Goal: Task Accomplishment & Management: Use online tool/utility

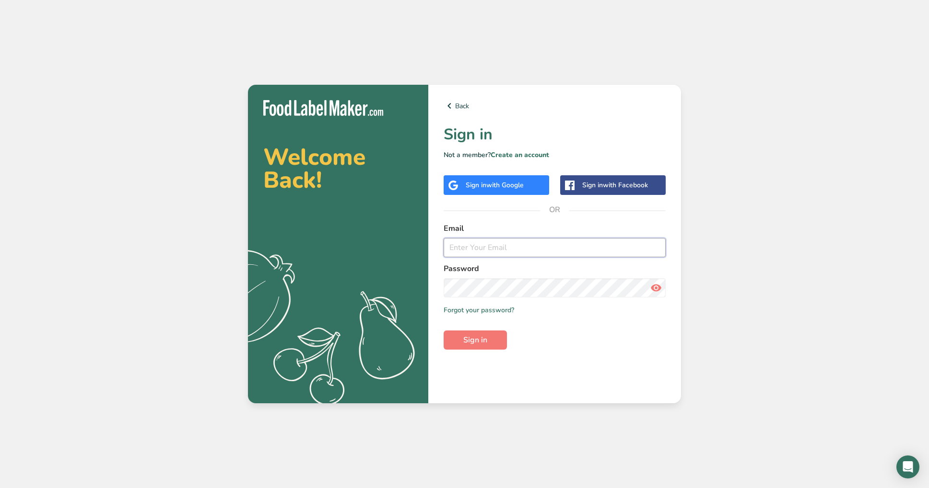
type input "[EMAIL_ADDRESS][DOMAIN_NAME]"
click at [477, 342] on span "Sign in" at bounding box center [475, 341] width 24 height 12
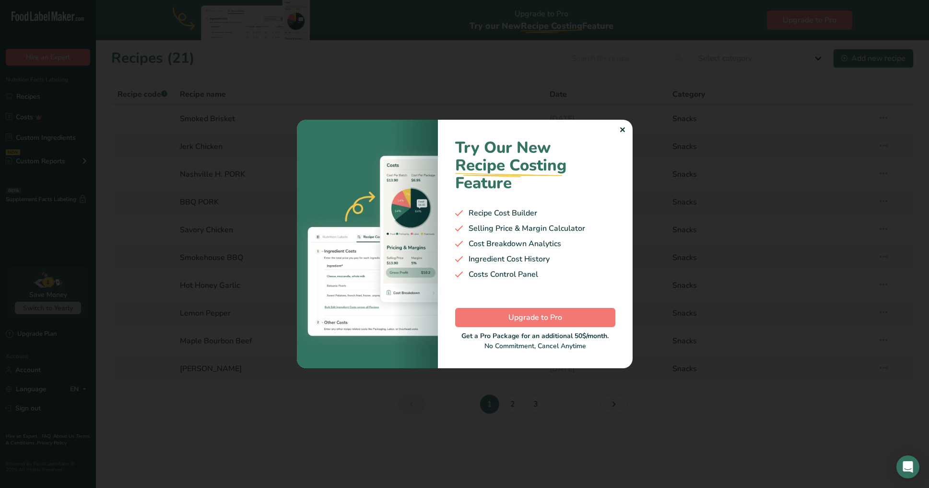
click at [624, 133] on div "✕" at bounding box center [622, 131] width 6 height 12
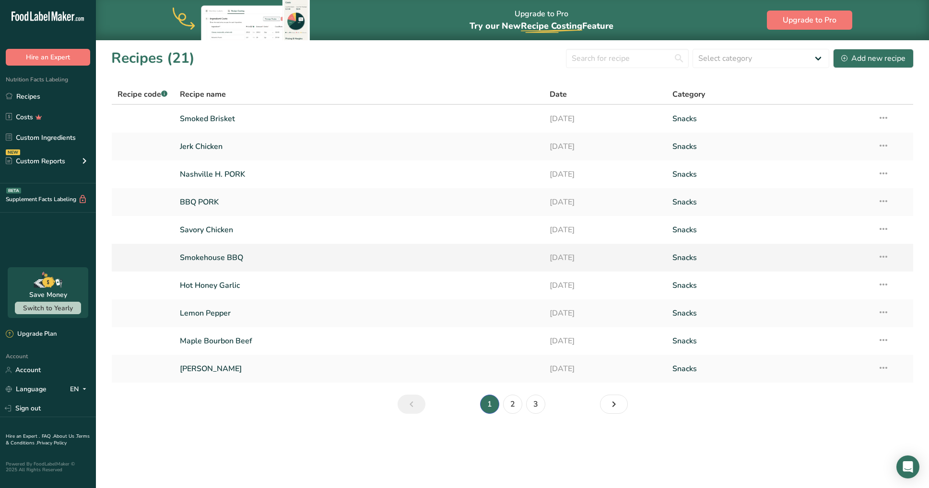
click at [211, 259] on link "Smokehouse BBQ" at bounding box center [359, 258] width 358 height 20
click at [202, 202] on link "BBQ PORK" at bounding box center [359, 202] width 358 height 20
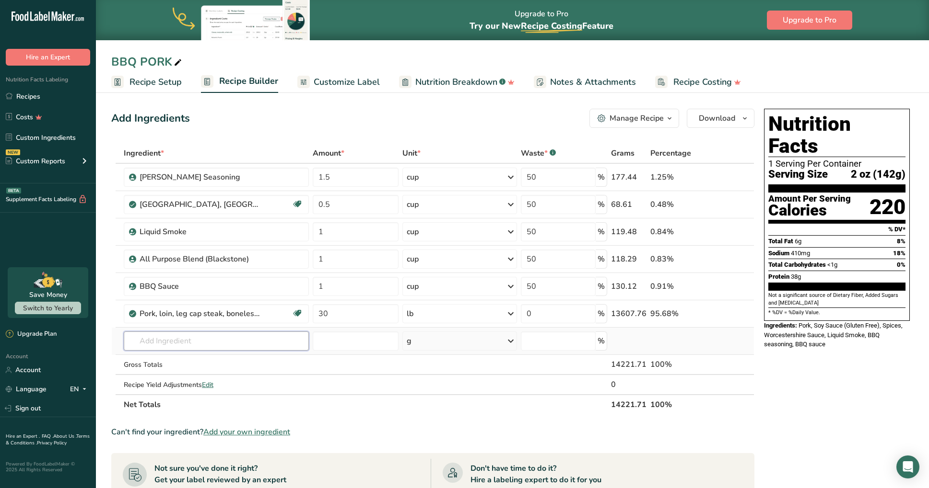
click at [193, 344] on input "text" at bounding box center [216, 341] width 185 height 19
type input "honey raw"
click at [192, 362] on p "Raw Organic Honey" at bounding box center [166, 361] width 70 height 10
type input "Raw Organic Honey"
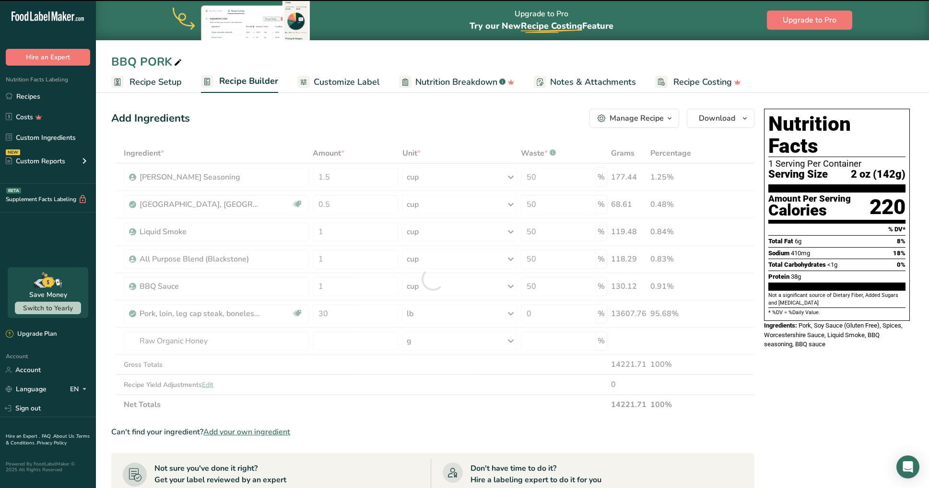
type input "0"
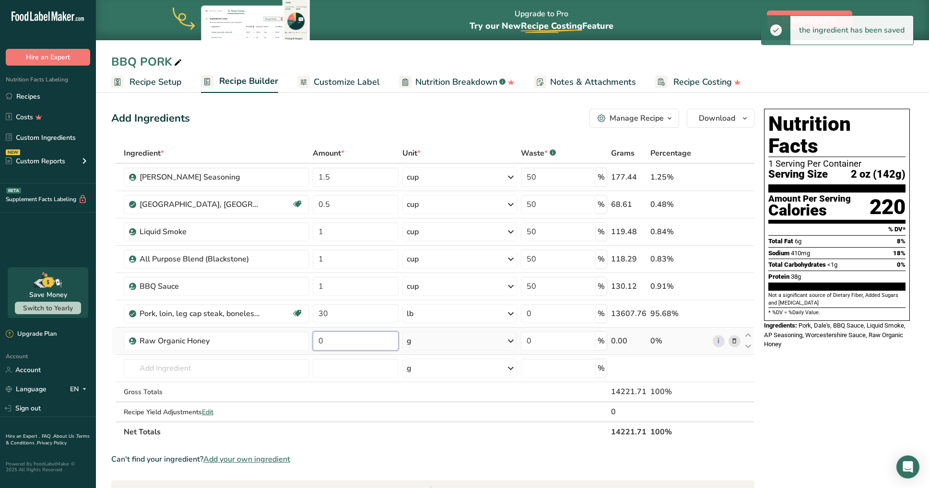
click at [335, 340] on input "0" at bounding box center [356, 341] width 86 height 19
type input "1"
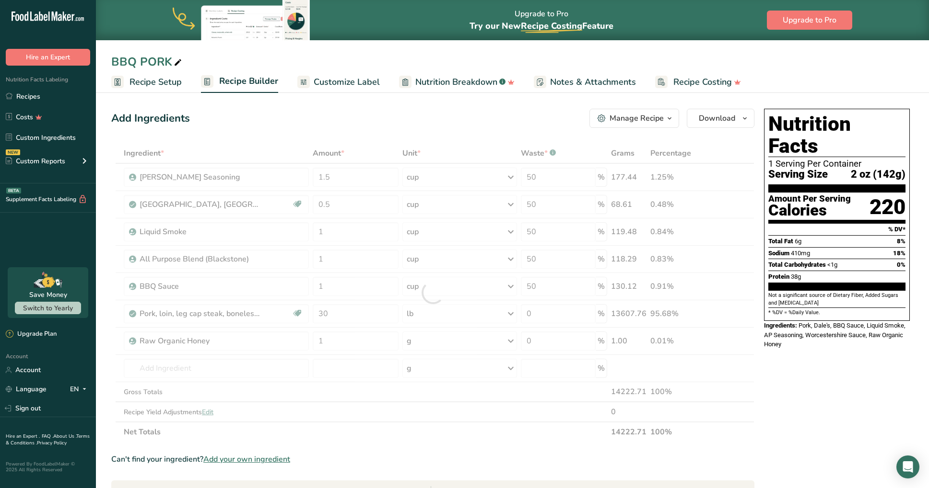
click at [439, 341] on div "Ingredient * Amount * Unit * Waste * .a-a{fill:#347362;}.b-a{fill:#fff;} Grams …" at bounding box center [432, 292] width 643 height 299
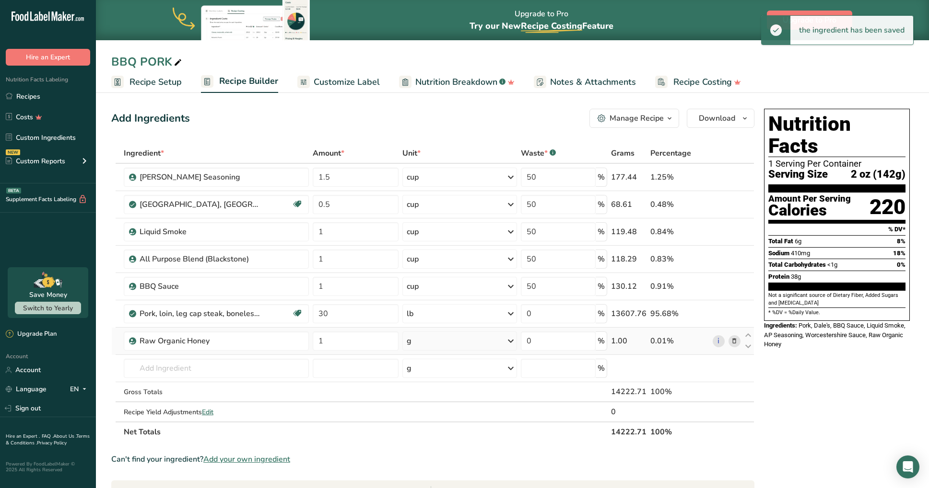
click at [438, 341] on div "g" at bounding box center [459, 341] width 115 height 19
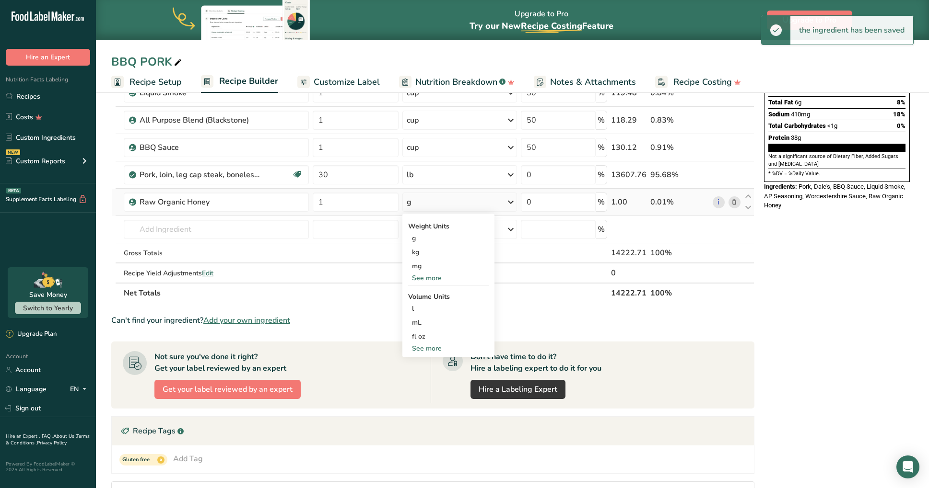
scroll to position [140, 0]
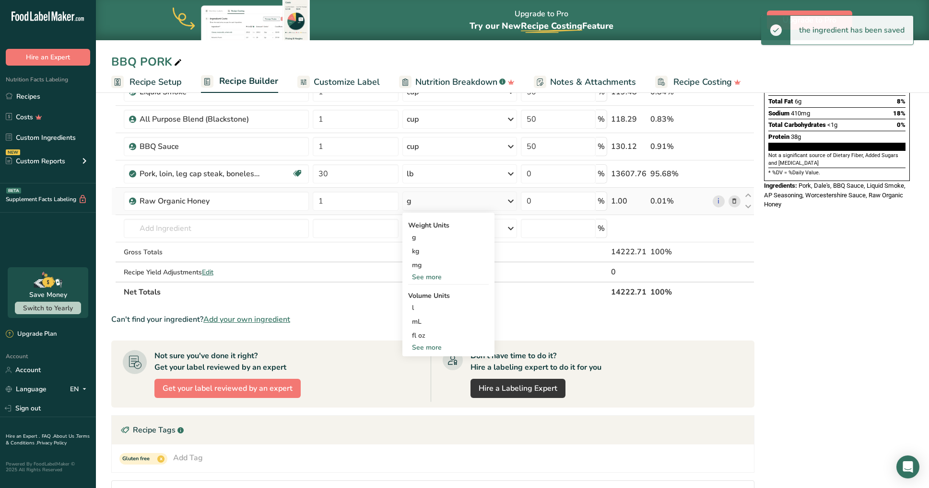
click at [431, 344] on div "See more" at bounding box center [448, 348] width 81 height 10
select select "22"
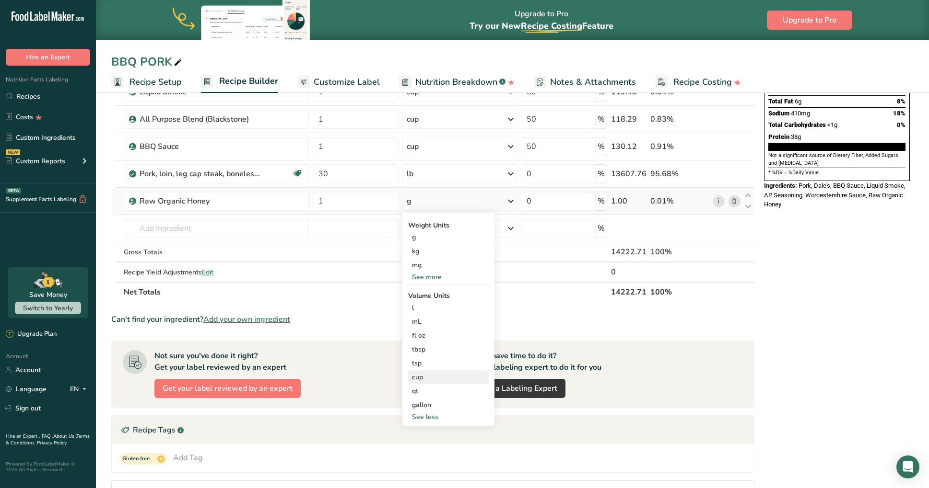
click at [429, 381] on div "cup" at bounding box center [448, 377] width 73 height 10
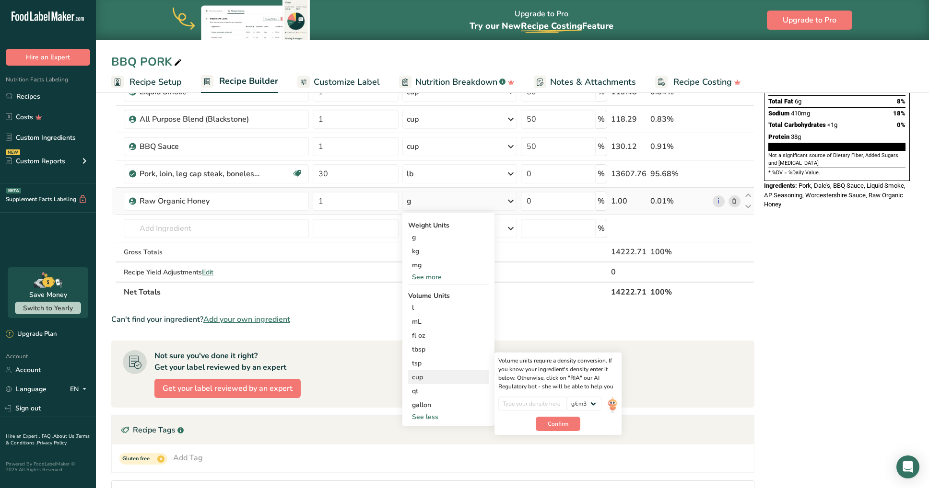
click at [433, 379] on div "cup" at bounding box center [448, 377] width 73 height 10
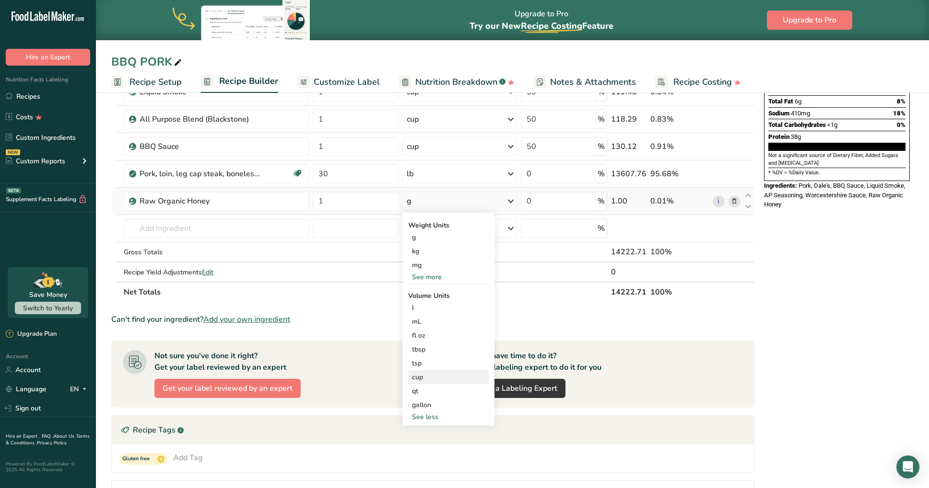
click at [427, 377] on div "cup" at bounding box center [448, 377] width 73 height 10
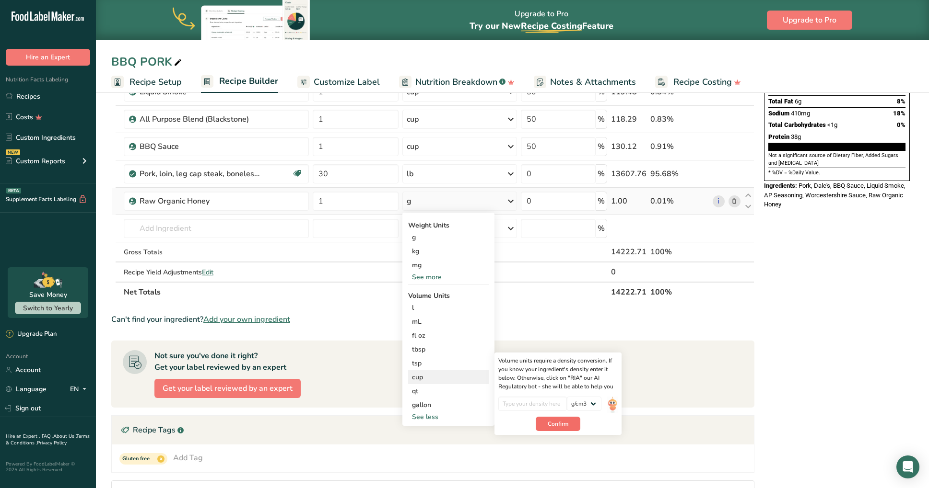
click at [558, 427] on span "Confirm" at bounding box center [557, 424] width 21 height 9
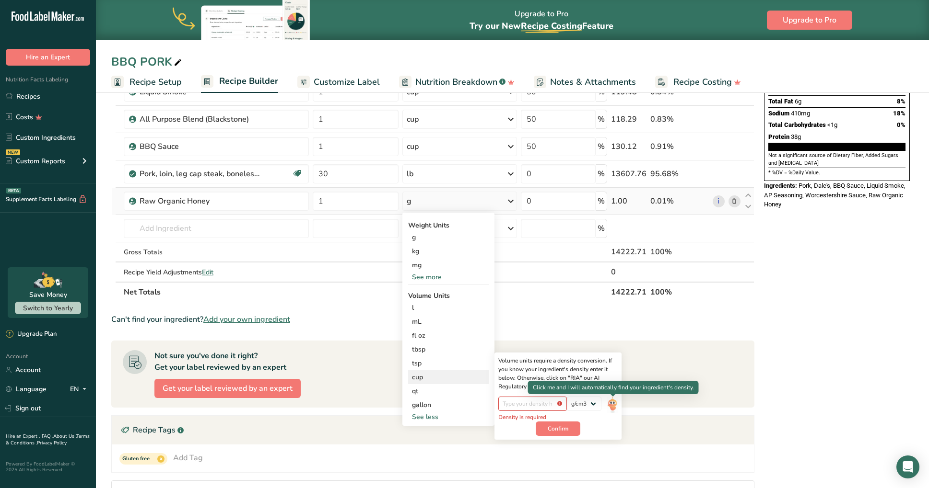
click at [611, 402] on img at bounding box center [612, 405] width 11 height 17
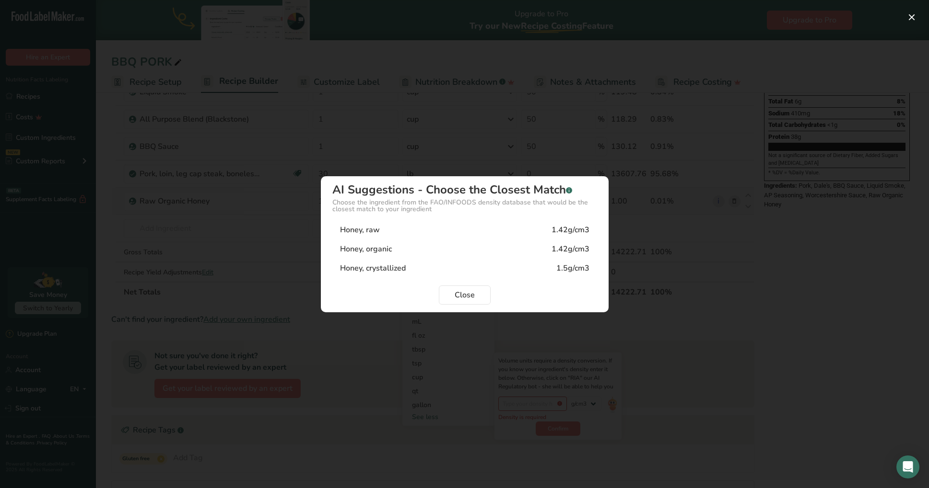
click at [381, 231] on div "Honey, raw 1.42g/cm3" at bounding box center [464, 230] width 265 height 19
type input "1.42"
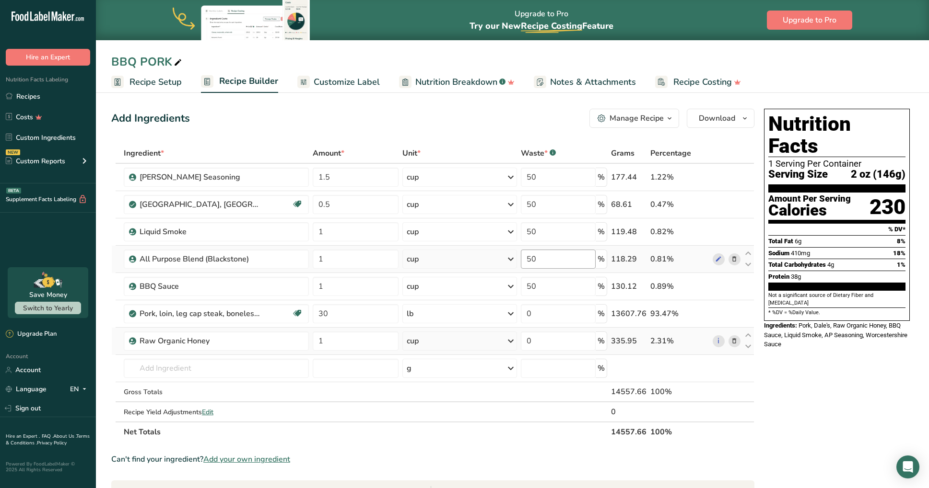
scroll to position [0, 0]
click at [566, 348] on input "0" at bounding box center [558, 341] width 75 height 19
type input "50"
click at [874, 382] on div "Nutrition Facts 1 Serving Per Container Serving Size 2 oz (146g) Amount Per Ser…" at bounding box center [836, 431] width 153 height 652
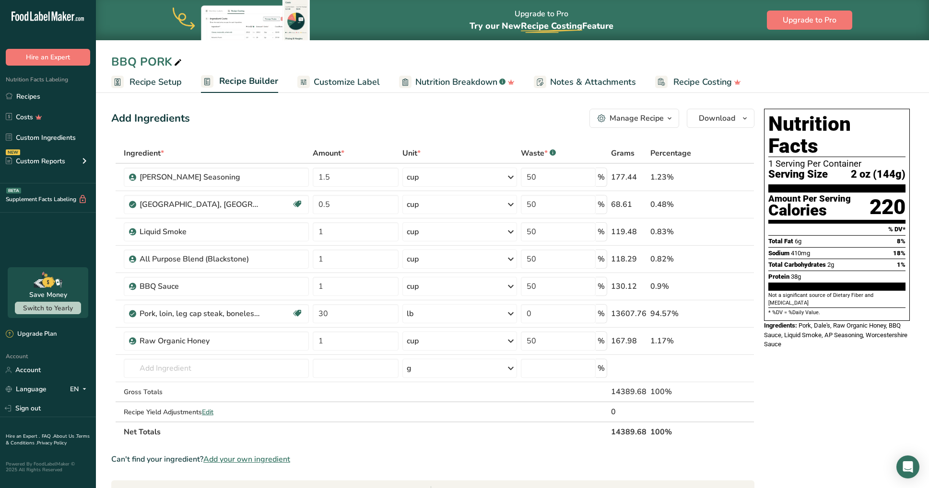
click at [470, 82] on span "Nutrition Breakdown" at bounding box center [456, 82] width 82 height 13
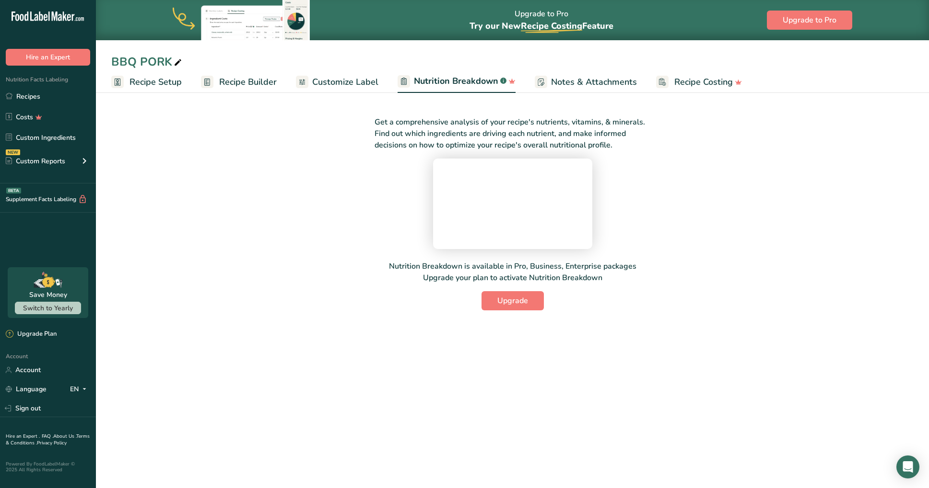
click at [359, 84] on span "Customize Label" at bounding box center [345, 82] width 66 height 13
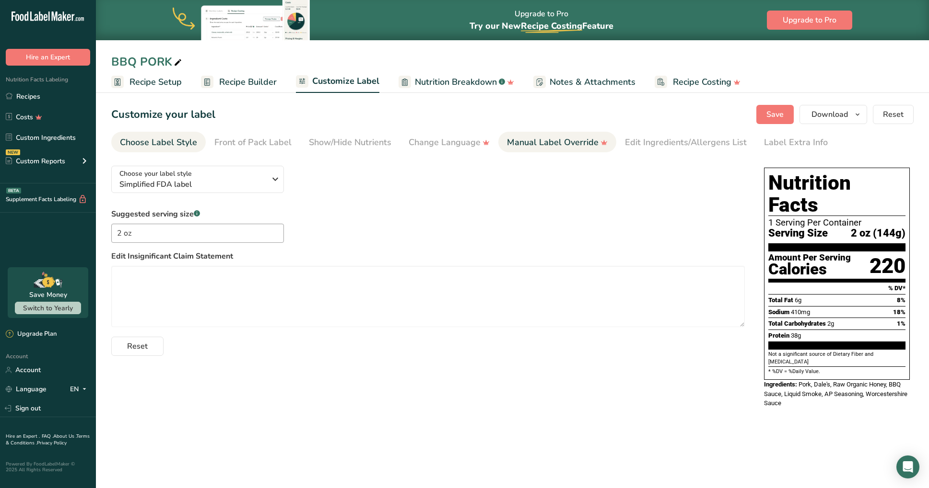
click at [537, 141] on div "Manual Label Override" at bounding box center [557, 142] width 101 height 13
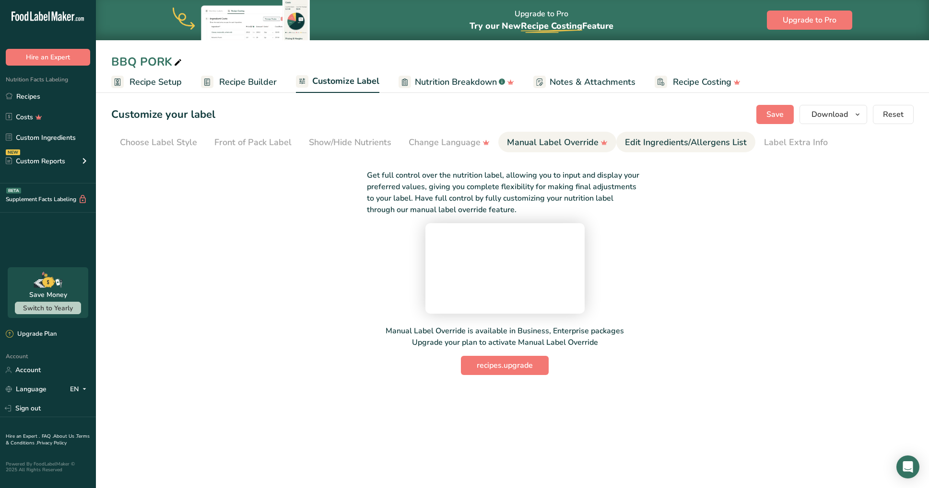
click at [646, 140] on div "Edit Ingredients/Allergens List" at bounding box center [686, 142] width 122 height 13
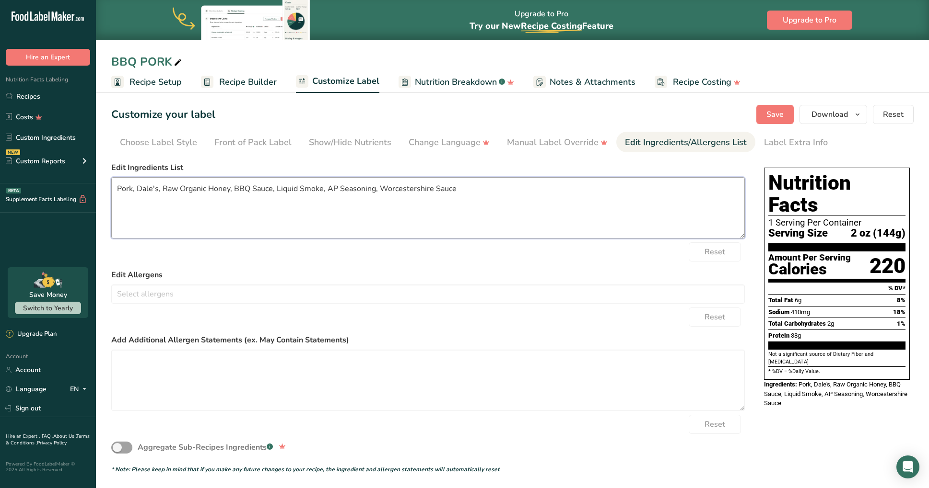
click at [333, 206] on textarea "Pork, Dale's, Raw Organic Honey, BBQ Sauce, Liquid Smoke, AP Seasoning, Worcest…" at bounding box center [427, 207] width 633 height 61
paste textarea "Soy Sauce (Gluten Free), Spices, Worcestershire Sauce, Liquid Smoke, BBQ season…"
click at [248, 163] on label "Edit Ingredients List" at bounding box center [427, 168] width 633 height 12
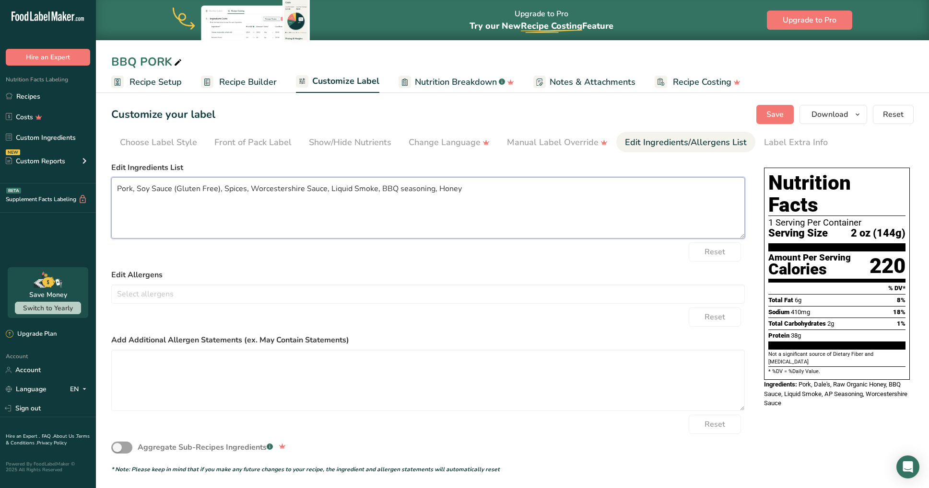
click at [487, 188] on textarea "Pork, Soy Sauce (Gluten Free), Spices, Worcestershire Sauce, Liquid Smoke, BBQ …" at bounding box center [427, 207] width 633 height 61
click at [226, 190] on textarea "Pork, Soy Sauce (Gluten Free), Spices, Worcestershire Sauce, Liquid Smoke, BBQ …" at bounding box center [427, 207] width 633 height 61
drag, startPoint x: 220, startPoint y: 189, endPoint x: 251, endPoint y: 189, distance: 30.7
click at [251, 189] on textarea "Pork, Soy Sauce (Gluten Free), Spices, Worcestershire Sauce, Liquid Smoke, BBQ …" at bounding box center [427, 207] width 633 height 61
click at [348, 187] on textarea "Pork, Soy Sauce (Gluten Free),Worcestershire Sauce, Liquid Smoke, BBQ seasoning…" at bounding box center [427, 207] width 633 height 61
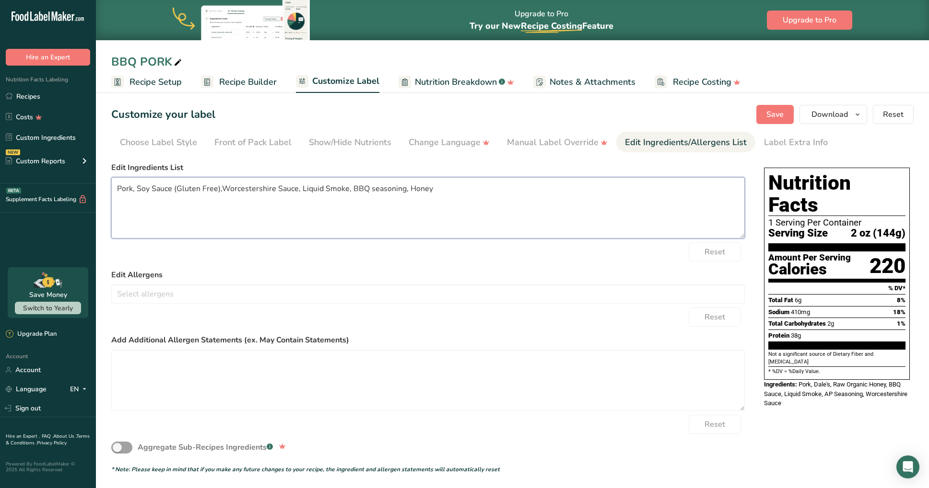
paste textarea "Spices,"
click at [510, 189] on textarea "Pork, Soy Sauce (Gluten Free),Worcestershire Sauce, Liquid Smoke, Spices, BBQ s…" at bounding box center [427, 207] width 633 height 61
type textarea "Pork, Soy Sauce (Gluten Free),Worcestershire Sauce, Liquid Smoke, Spices, BBQ s…"
click at [505, 157] on section "Customize your label Save Download Choose what to show on your downloaded label…" at bounding box center [512, 290] width 833 height 400
click at [409, 269] on label "Edit Allergens" at bounding box center [427, 275] width 633 height 12
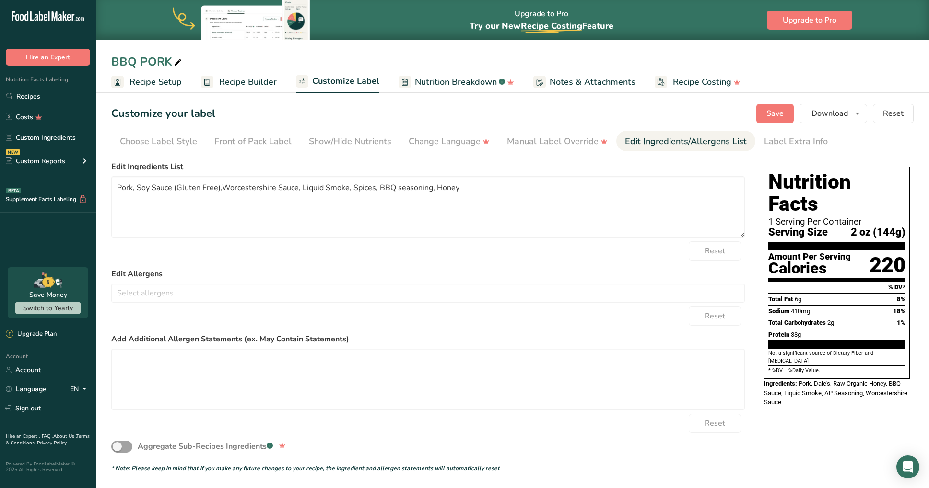
scroll to position [0, 0]
click at [146, 78] on span "Recipe Setup" at bounding box center [155, 82] width 52 height 13
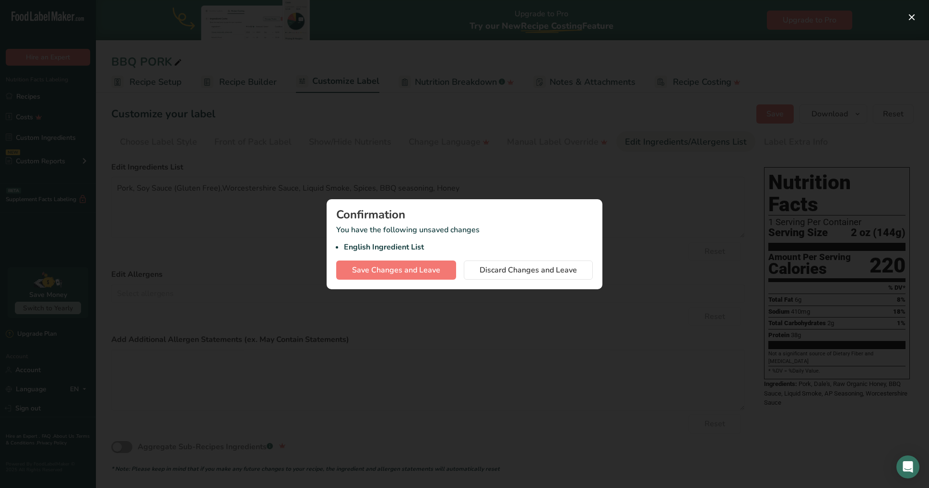
click at [467, 304] on div at bounding box center [464, 244] width 929 height 488
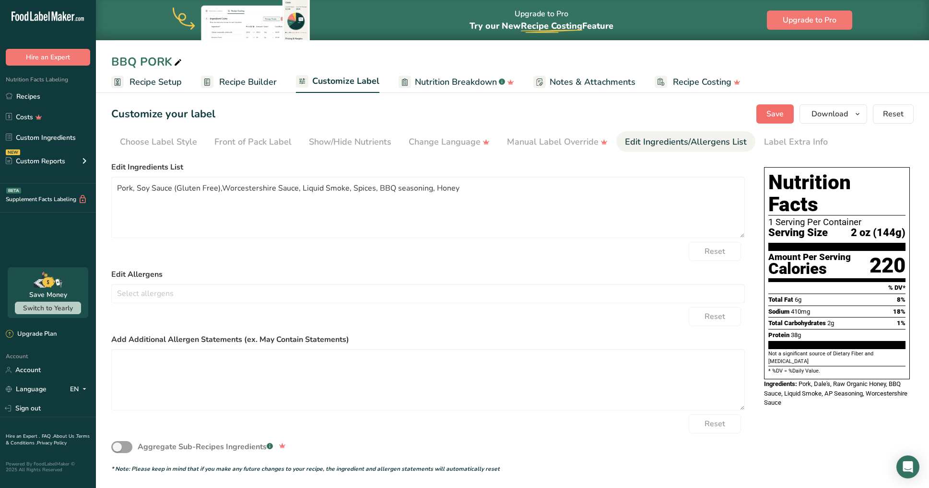
click at [773, 106] on button "Save" at bounding box center [774, 113] width 37 height 19
click at [141, 81] on span "Recipe Setup" at bounding box center [155, 82] width 52 height 13
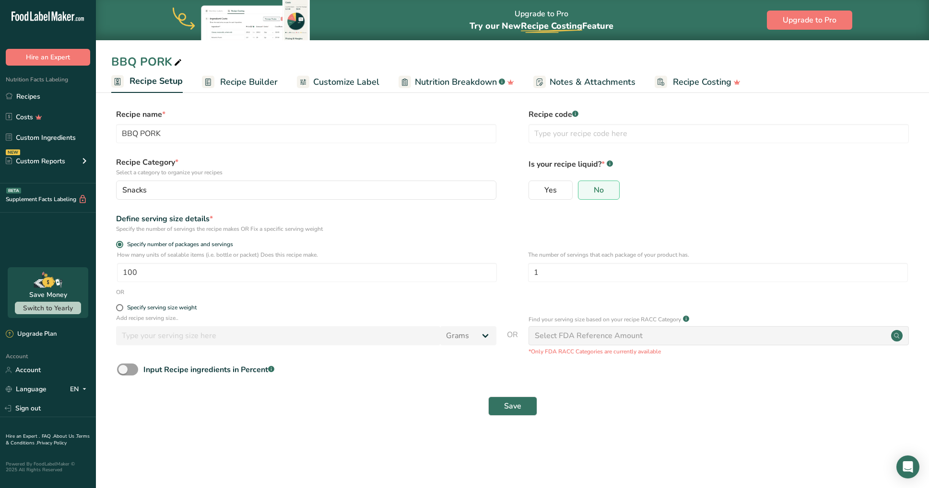
click at [243, 86] on span "Recipe Builder" at bounding box center [249, 82] width 58 height 13
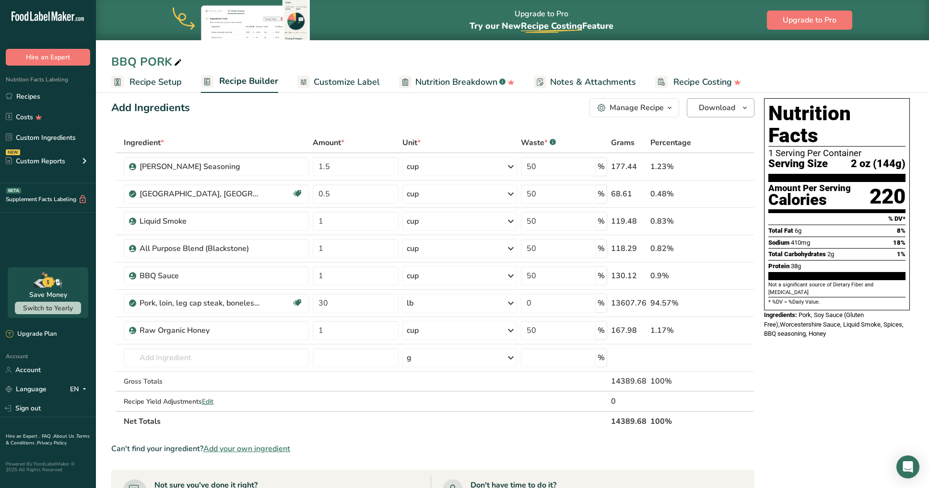
scroll to position [10, 0]
click at [716, 107] on span "Download" at bounding box center [716, 109] width 36 height 12
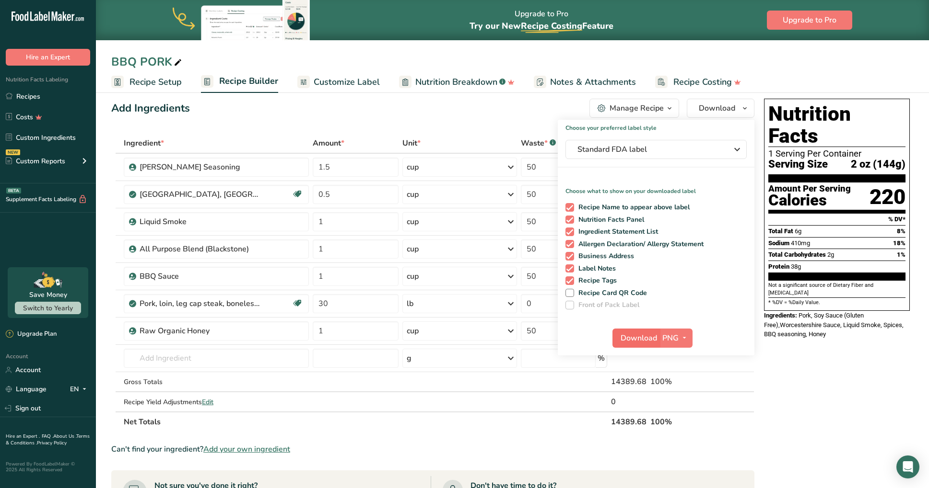
click at [618, 337] on button "Download" at bounding box center [635, 338] width 47 height 19
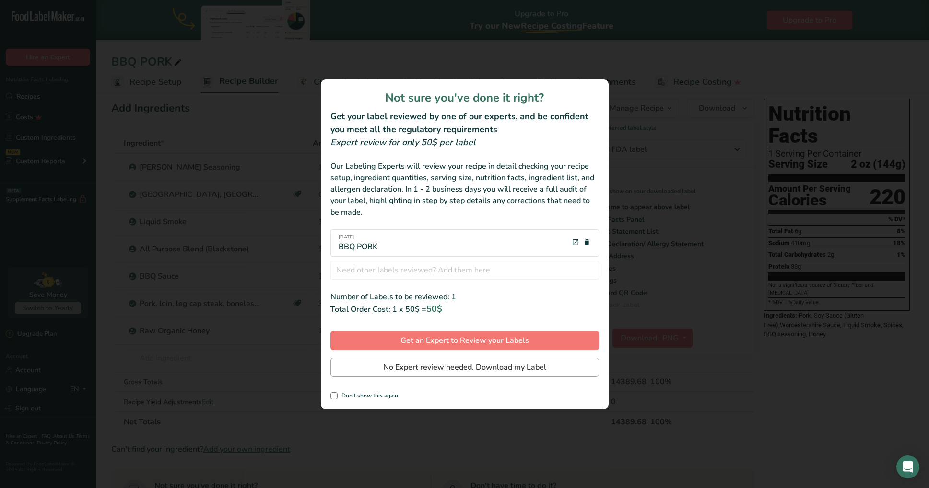
click at [396, 371] on span "No Expert review needed. Download my Label" at bounding box center [464, 368] width 163 height 12
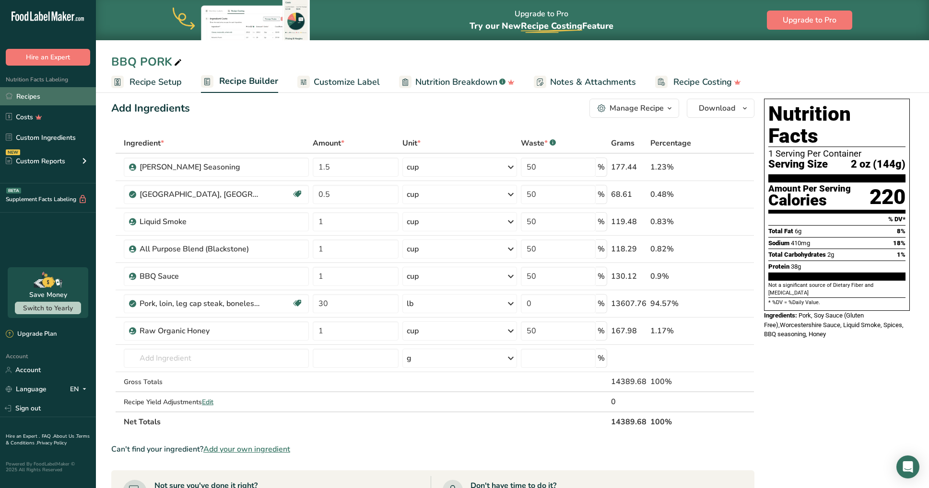
click at [35, 97] on link "Recipes" at bounding box center [48, 96] width 96 height 18
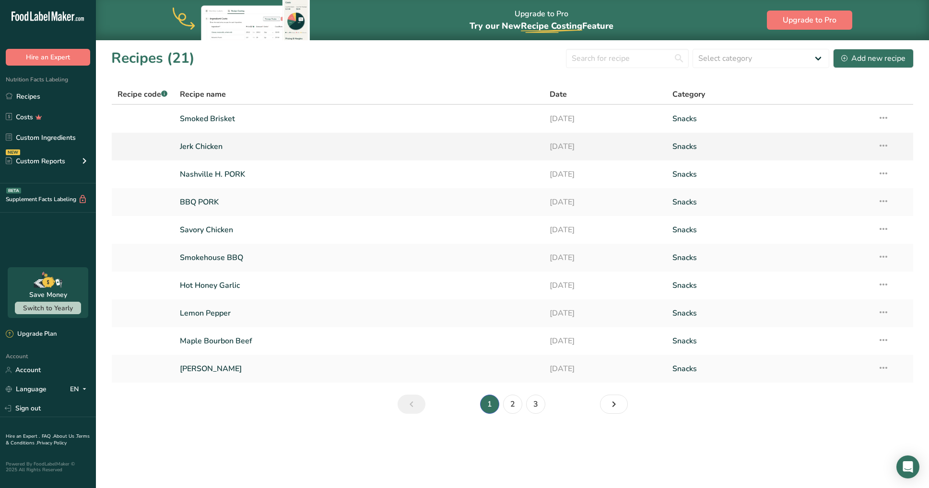
click at [206, 150] on link "Jerk Chicken" at bounding box center [359, 147] width 358 height 20
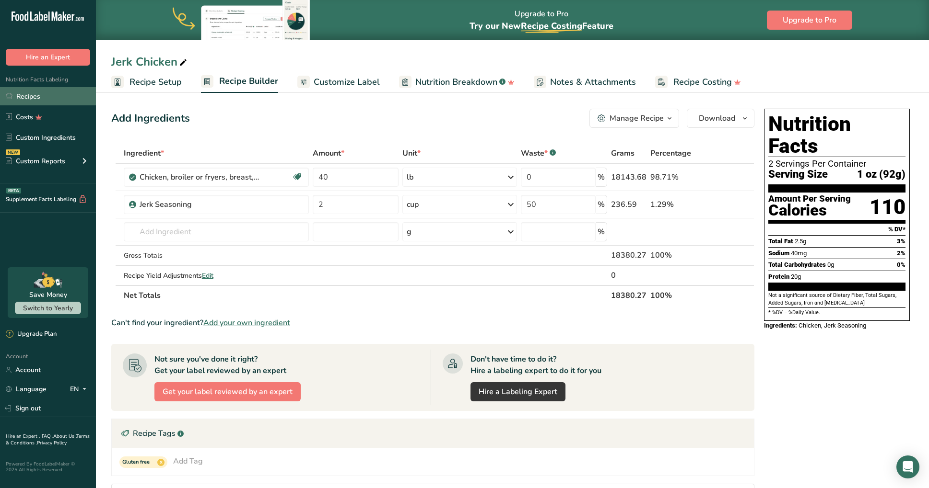
click at [57, 103] on link "Recipes" at bounding box center [48, 96] width 96 height 18
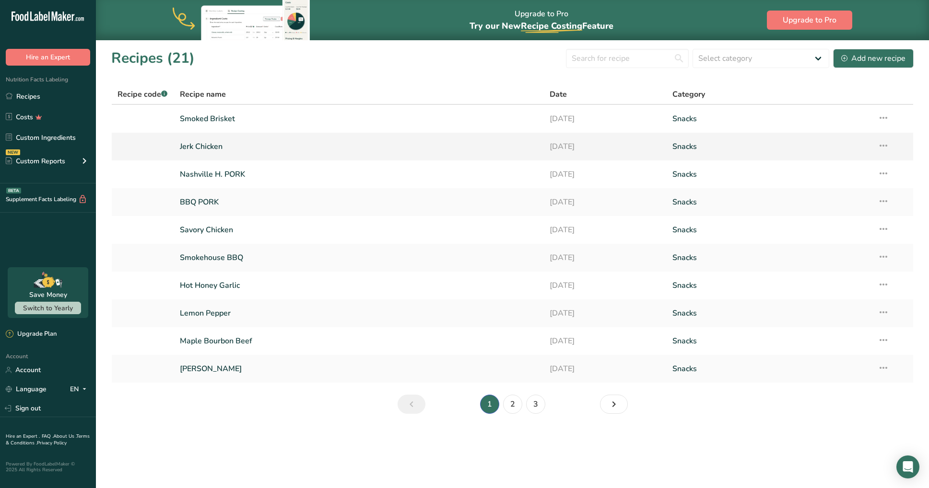
click at [885, 146] on icon at bounding box center [883, 145] width 12 height 17
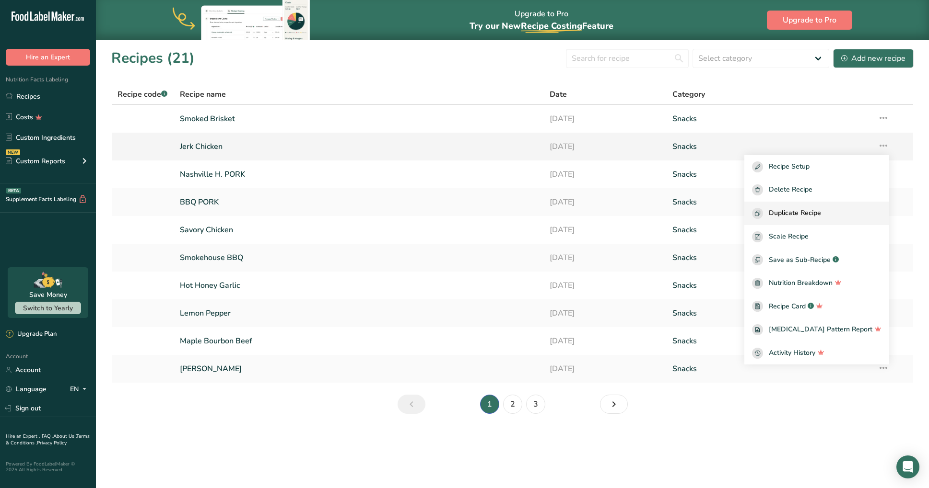
click at [820, 216] on span "Duplicate Recipe" at bounding box center [794, 213] width 52 height 11
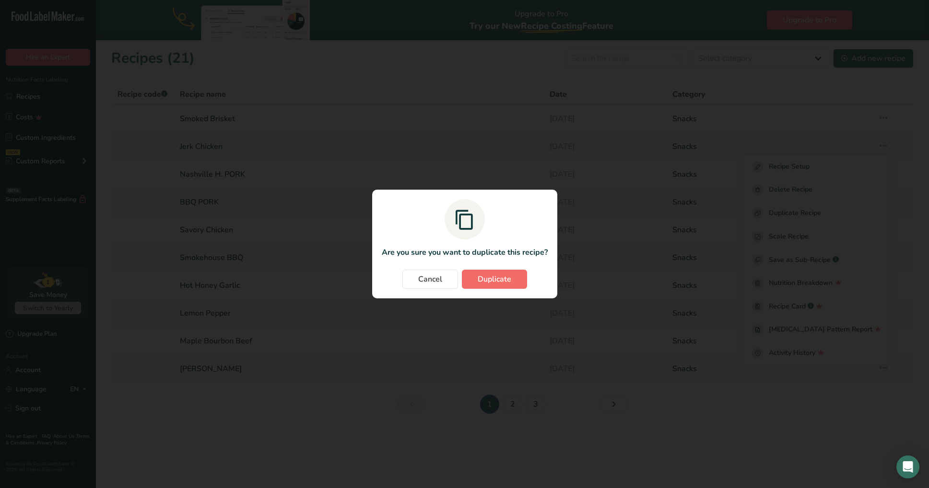
click at [513, 276] on button "Duplicate" at bounding box center [494, 279] width 65 height 19
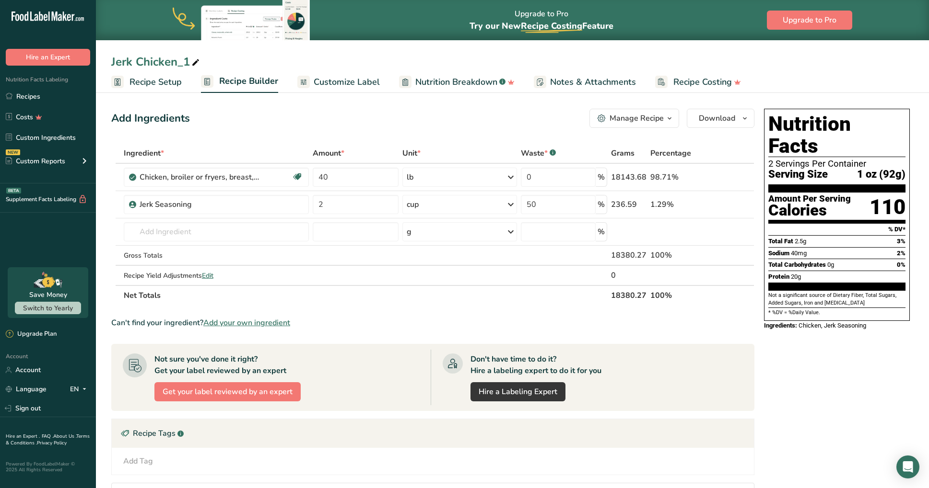
click at [176, 65] on div "Jerk Chicken_1" at bounding box center [156, 61] width 90 height 17
click at [176, 65] on input "Jerk Chicken_1" at bounding box center [512, 61] width 802 height 17
type input "Lemon Pepper Chicken"
click at [203, 202] on div "Jerk Seasoning" at bounding box center [199, 205] width 120 height 12
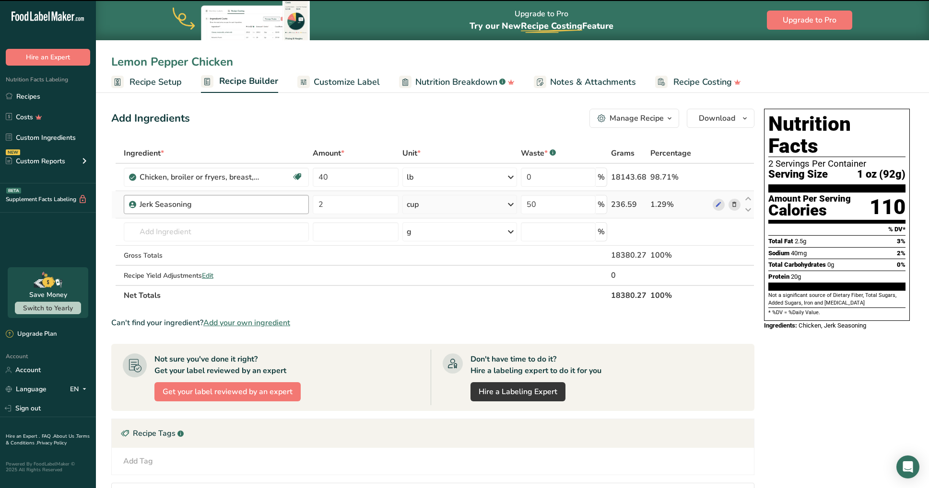
click at [199, 206] on div "Jerk Seasoning" at bounding box center [199, 205] width 120 height 12
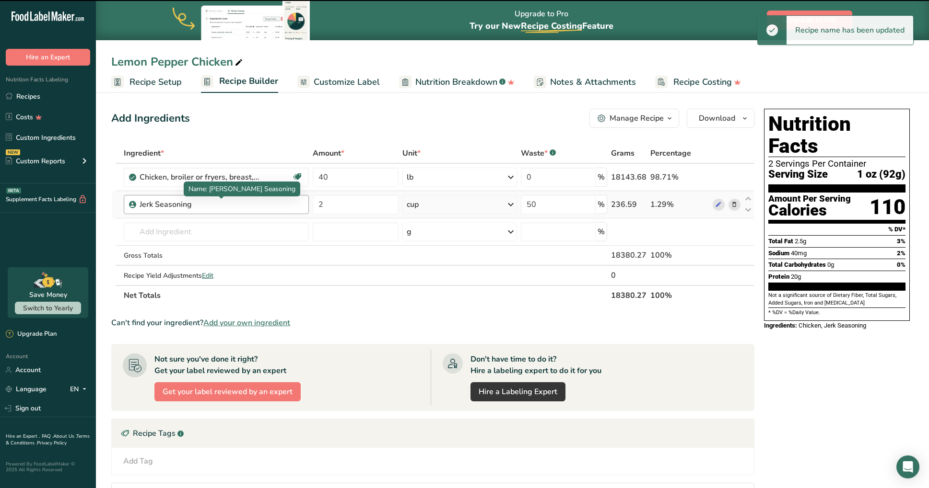
click at [199, 206] on div "Jerk Seasoning" at bounding box center [199, 205] width 120 height 12
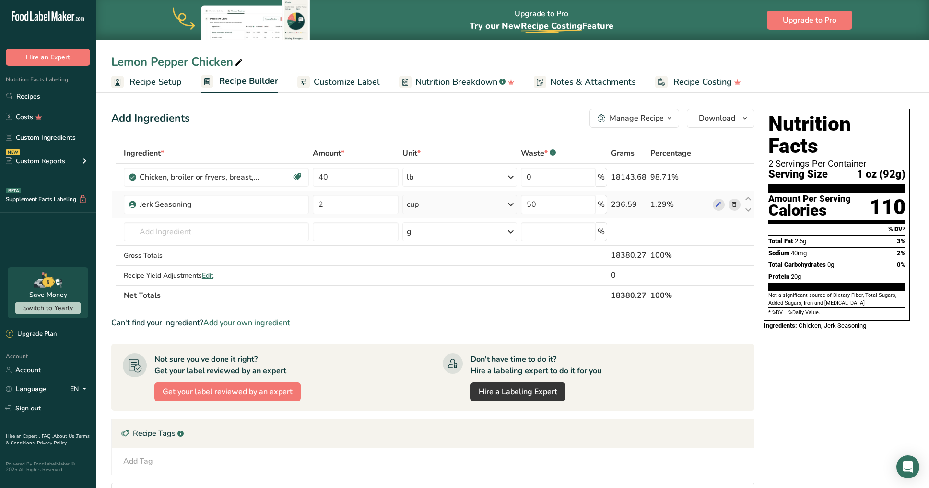
click at [732, 204] on icon at bounding box center [734, 205] width 7 height 10
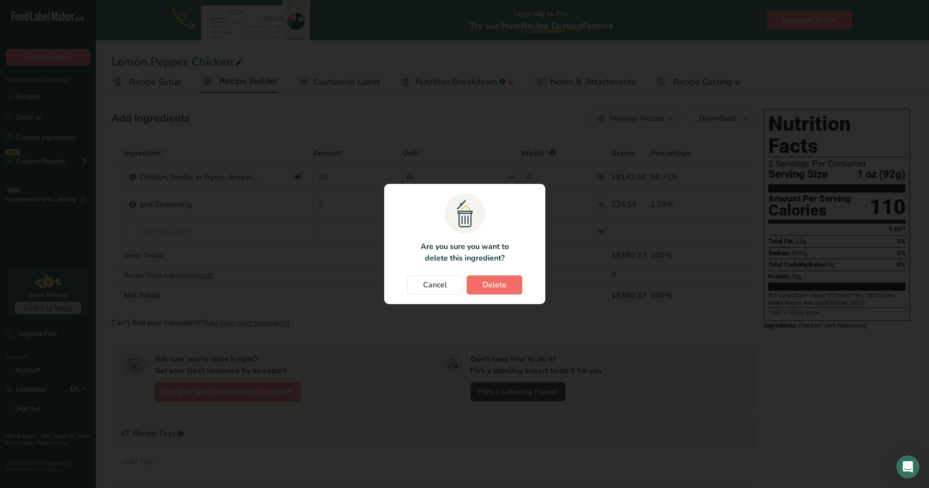
click at [508, 284] on button "Delete" at bounding box center [494, 285] width 56 height 19
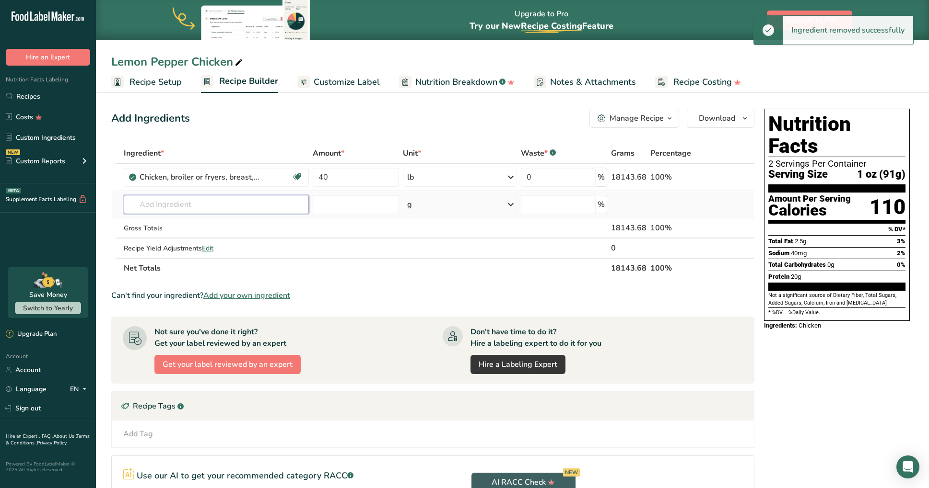
click at [165, 205] on input "text" at bounding box center [216, 204] width 185 height 19
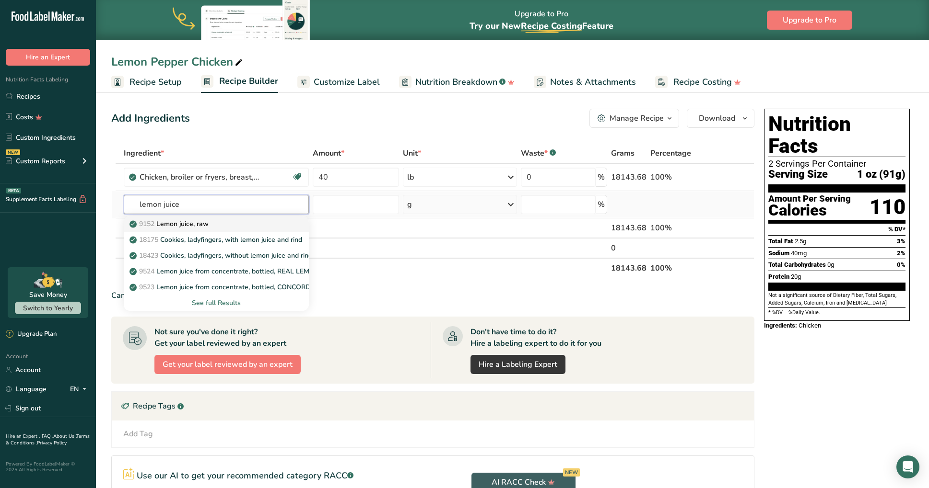
type input "lemon juice"
click at [164, 227] on p "9152 Lemon juice, raw" at bounding box center [169, 224] width 77 height 10
type input "Lemon juice, raw"
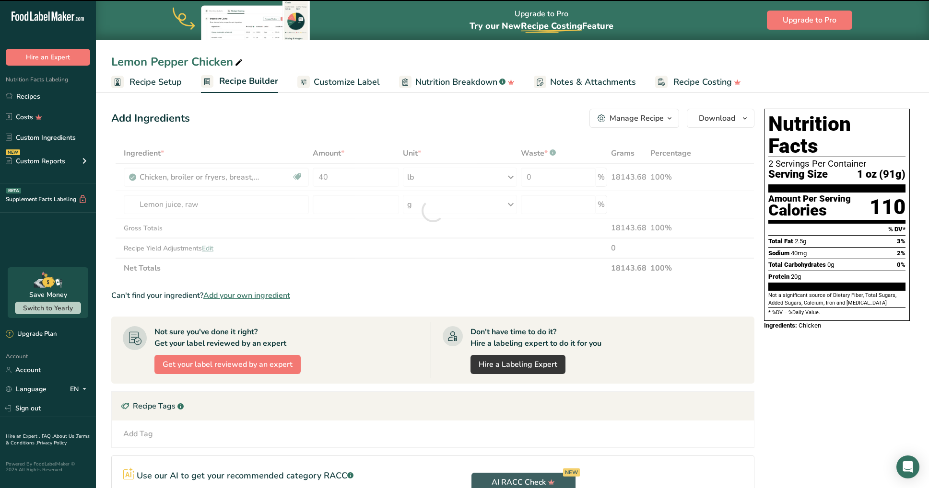
type input "0"
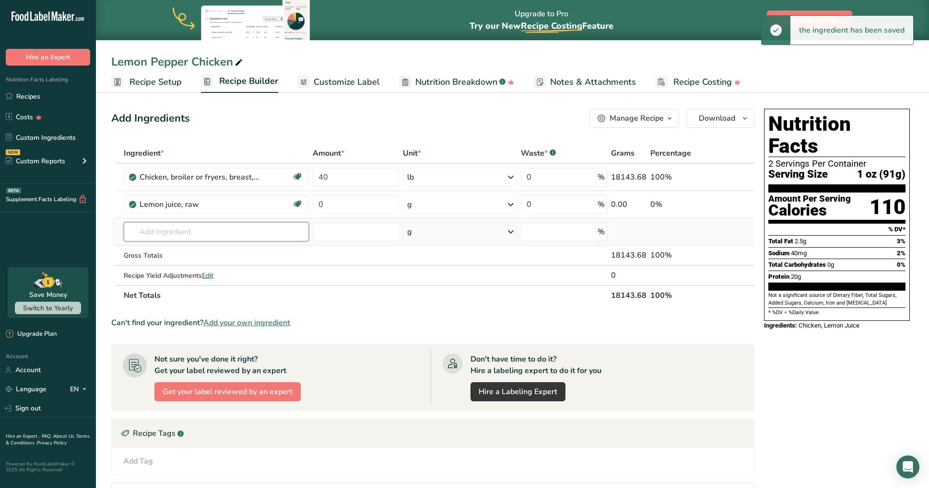
click at [181, 231] on input "text" at bounding box center [216, 231] width 185 height 19
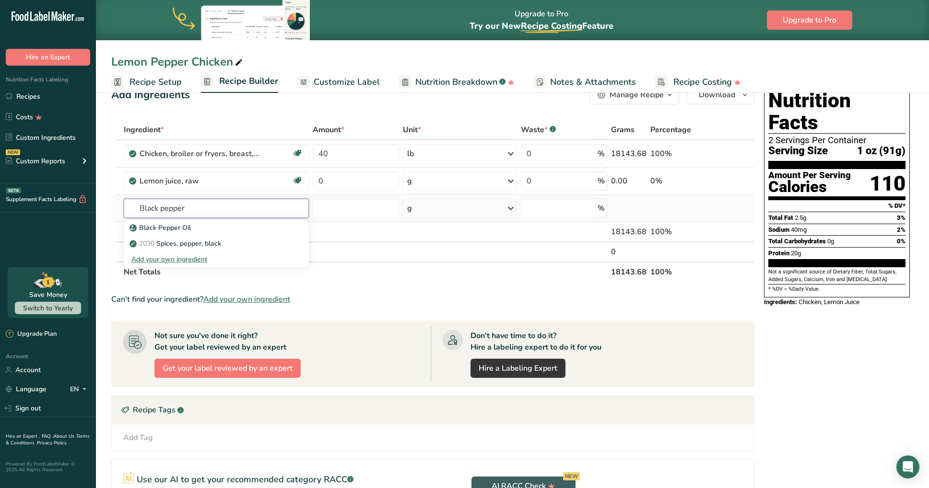
scroll to position [42, 0]
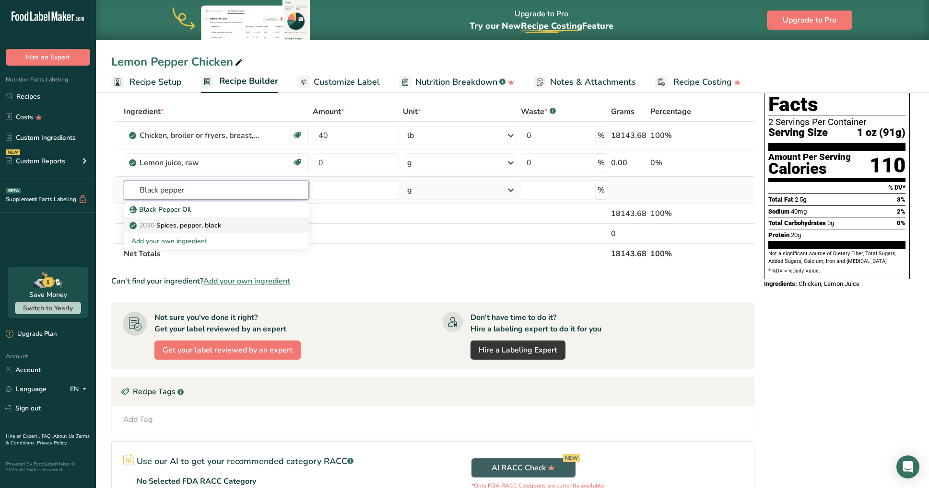
type input "Black pepper"
click at [176, 225] on p "2030 Spices, pepper, black" at bounding box center [176, 226] width 90 height 10
type input "Spices, pepper, black"
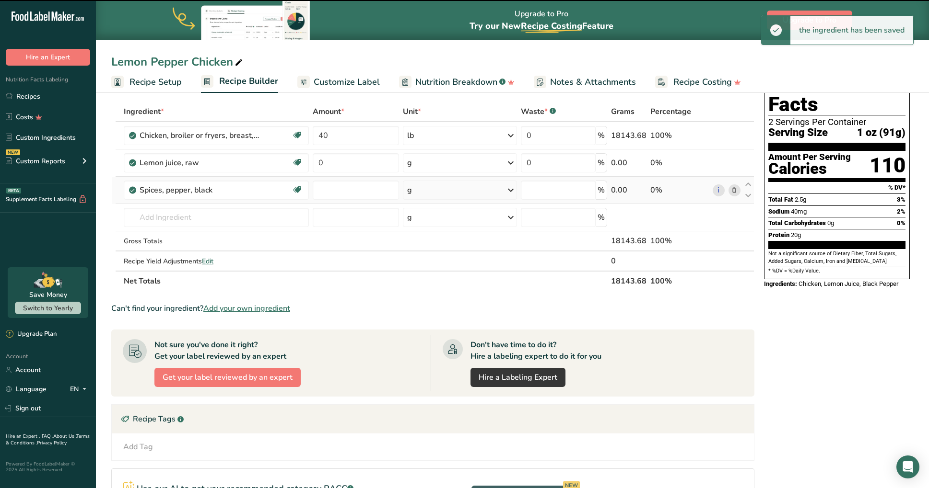
type input "0"
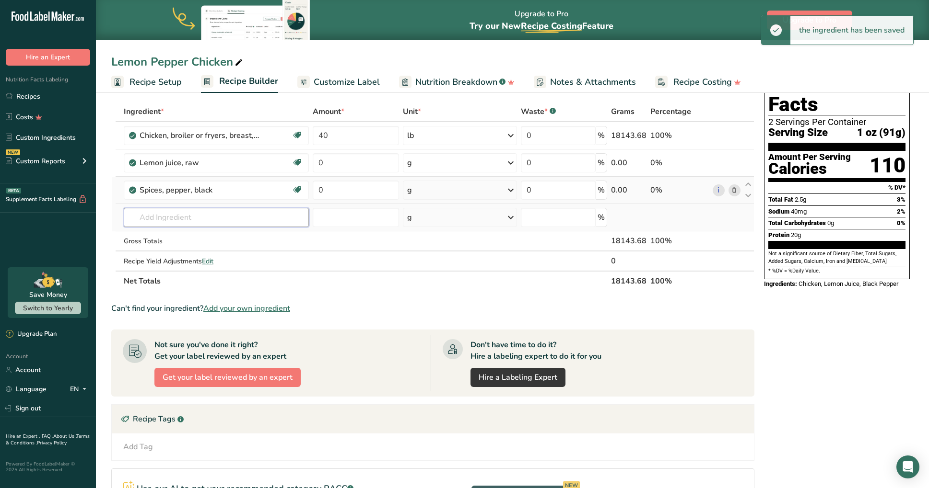
click at [154, 215] on input "text" at bounding box center [216, 217] width 185 height 19
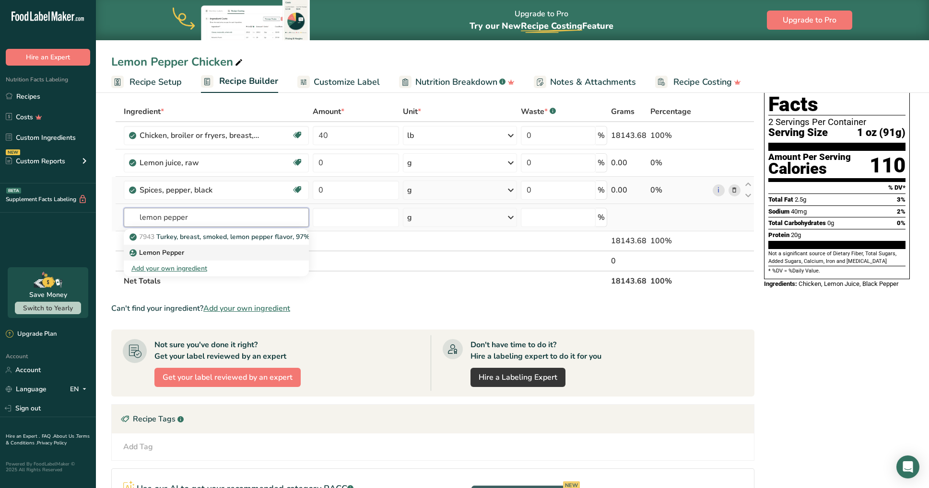
type input "lemon pepper"
click at [155, 253] on p "Lemon Pepper" at bounding box center [157, 253] width 53 height 10
type input "Lemon Pepper"
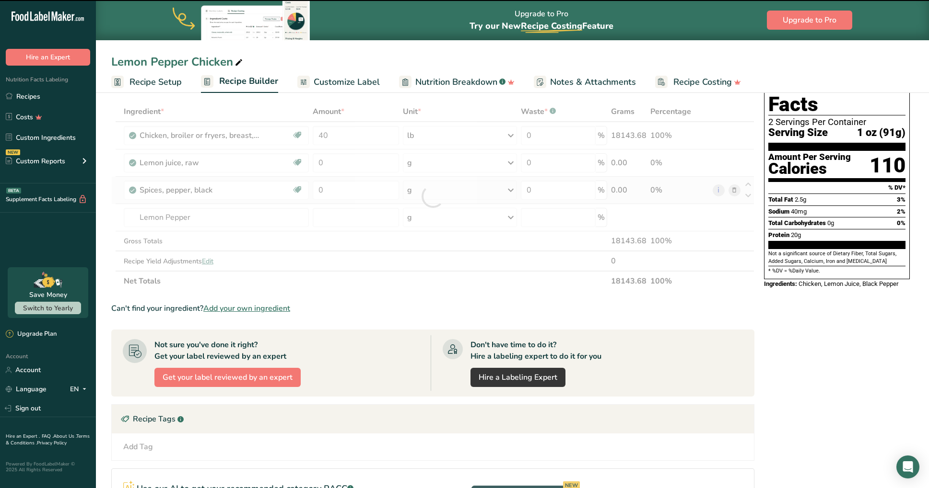
type input "0"
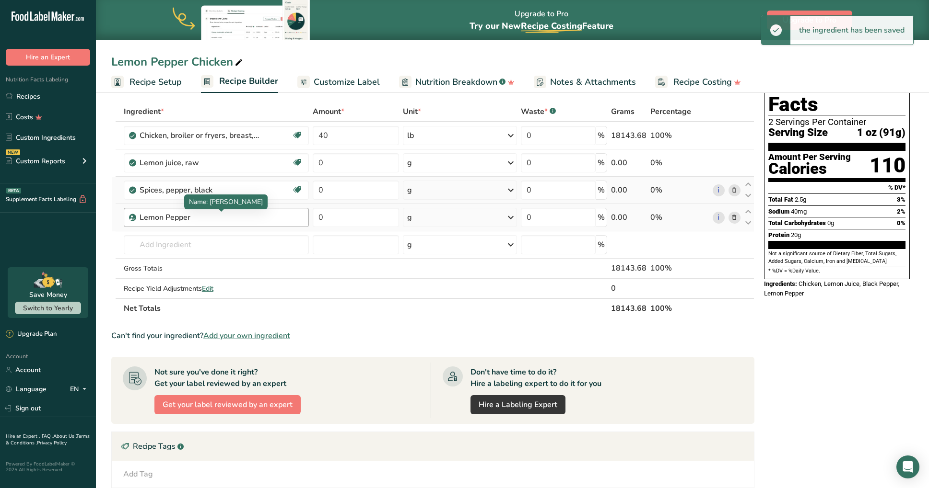
click at [207, 219] on div "Lemon Pepper" at bounding box center [199, 218] width 120 height 12
click at [197, 218] on div "Lemon Pepper" at bounding box center [199, 218] width 120 height 12
click at [186, 218] on div "Lemon Pepper" at bounding box center [199, 218] width 120 height 12
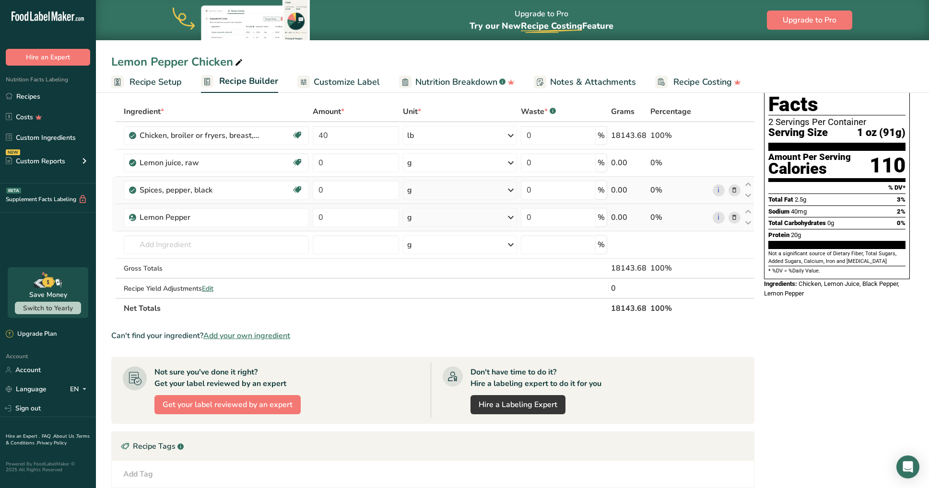
click at [737, 221] on icon at bounding box center [734, 218] width 7 height 10
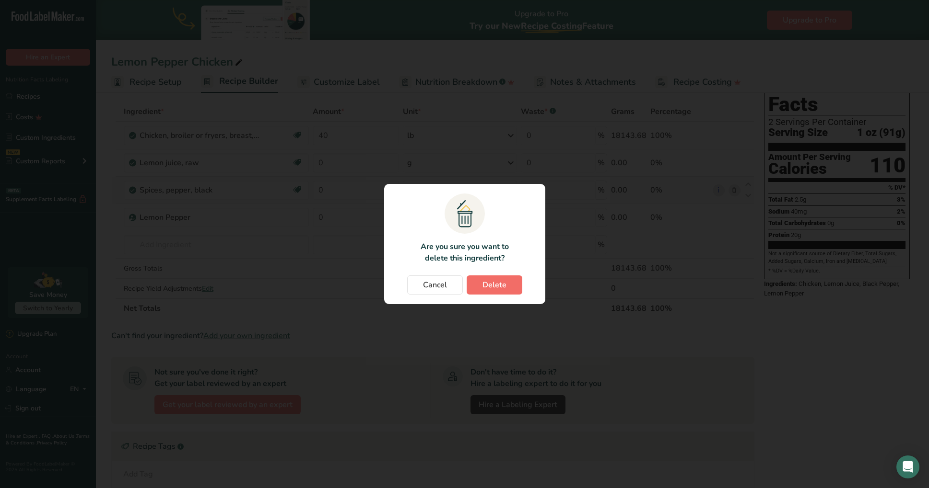
click at [507, 286] on button "Delete" at bounding box center [494, 285] width 56 height 19
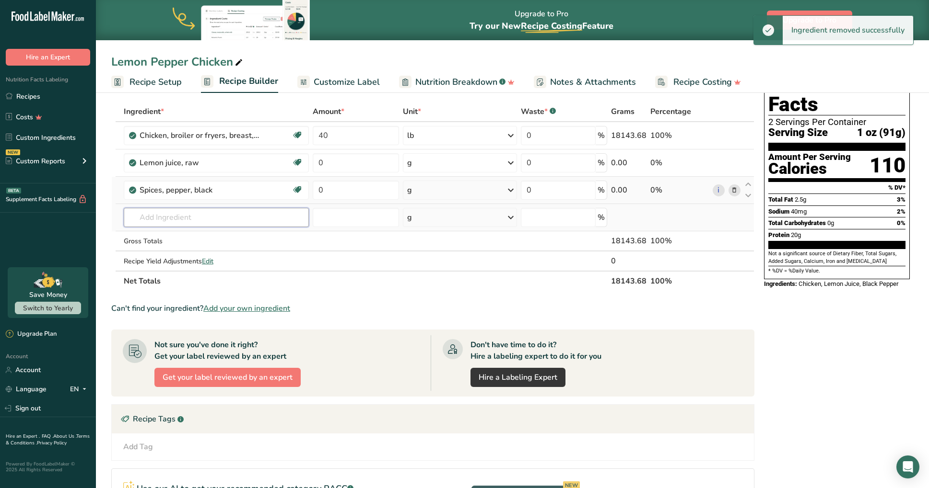
click at [172, 218] on input "text" at bounding box center [216, 217] width 185 height 19
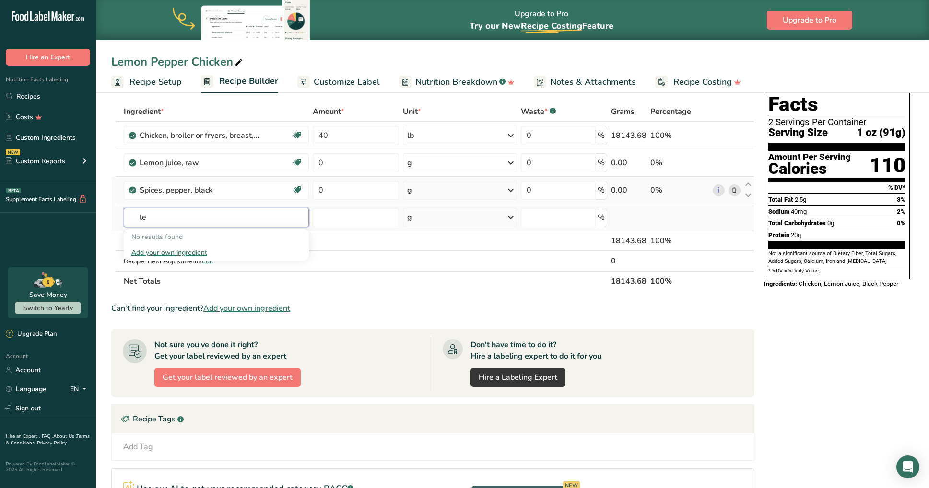
type input "l"
click at [769, 322] on div "Nutrition Facts 2 Servings Per Container Serving Size 1 oz (91g) Amount Per Ser…" at bounding box center [836, 334] width 153 height 542
click at [340, 162] on input "0" at bounding box center [356, 162] width 86 height 19
type input "1"
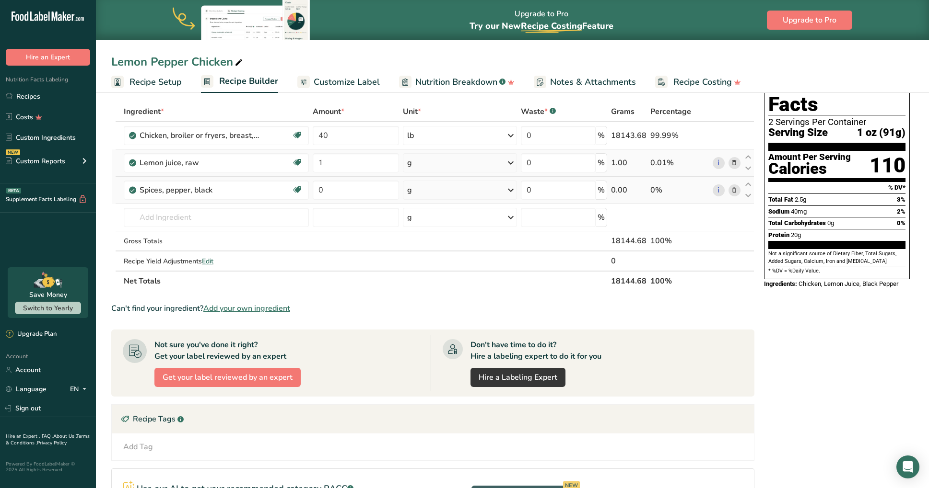
click at [463, 163] on div "Ingredient * Amount * Unit * Waste * .a-a{fill:#347362;}.b-a{fill:#fff;} Grams …" at bounding box center [432, 197] width 643 height 190
click at [445, 166] on div "g" at bounding box center [460, 162] width 114 height 19
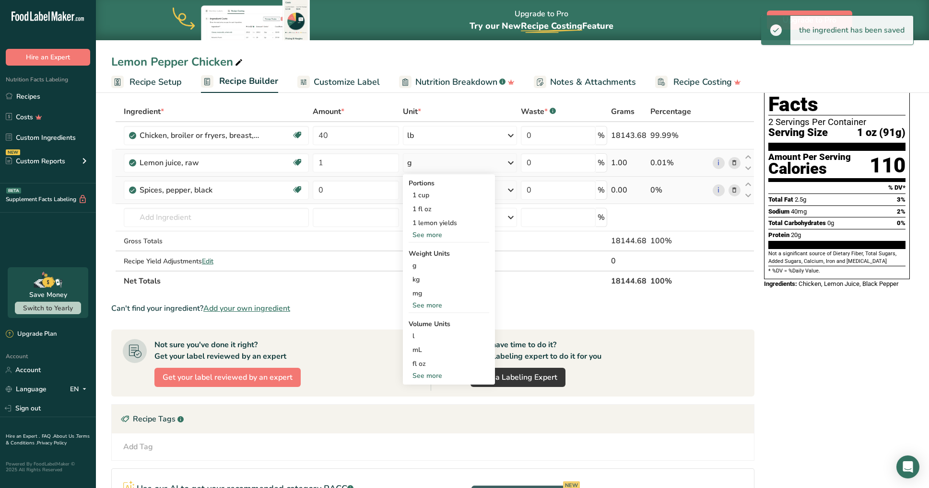
click at [443, 306] on div "See more" at bounding box center [448, 306] width 81 height 10
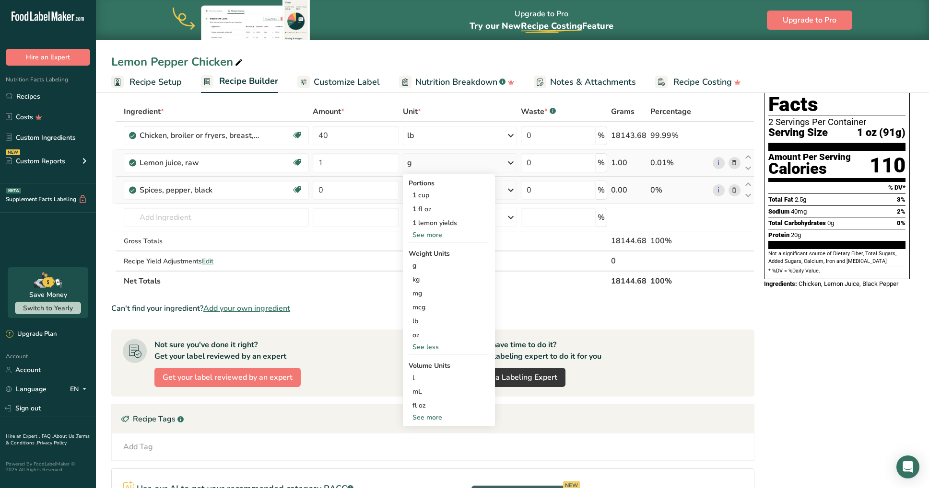
click at [423, 419] on div "See more" at bounding box center [448, 418] width 81 height 10
click at [422, 448] on div "cup" at bounding box center [448, 447] width 73 height 10
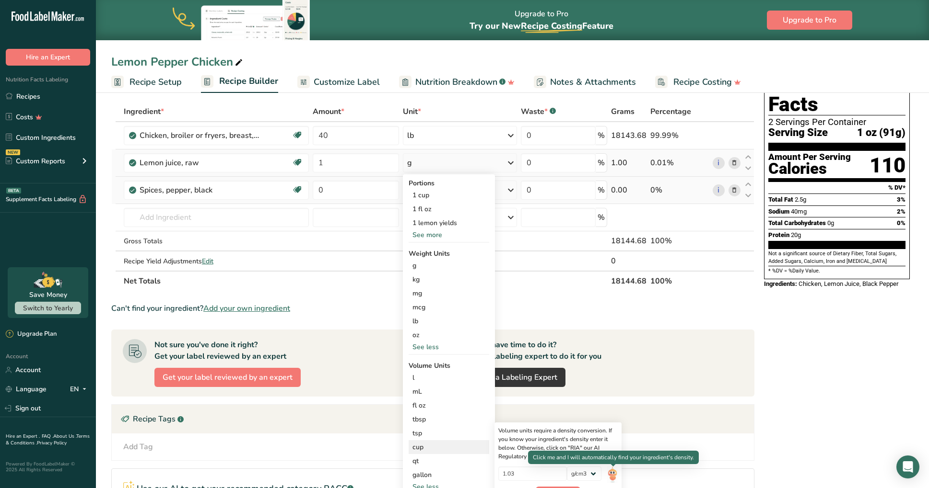
click at [611, 477] on img at bounding box center [612, 475] width 11 height 17
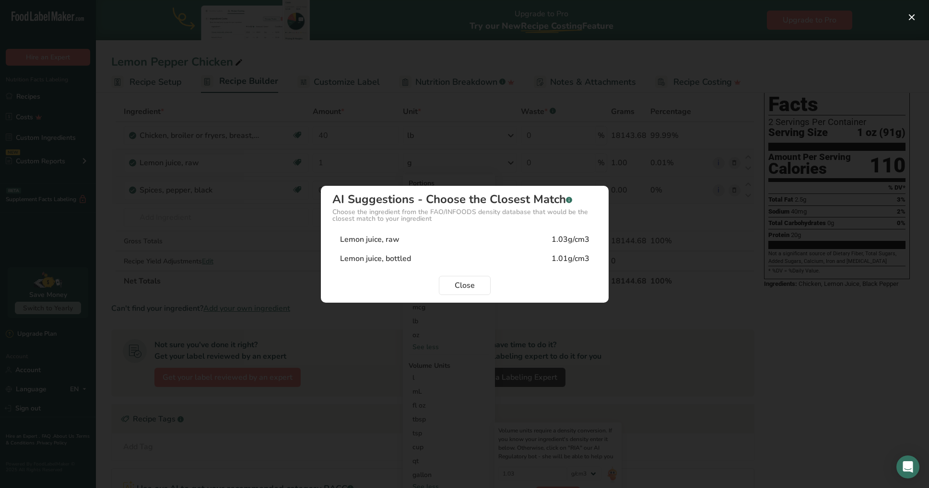
click at [436, 243] on div "Lemon juice, raw 1.03g/cm3" at bounding box center [464, 239] width 265 height 19
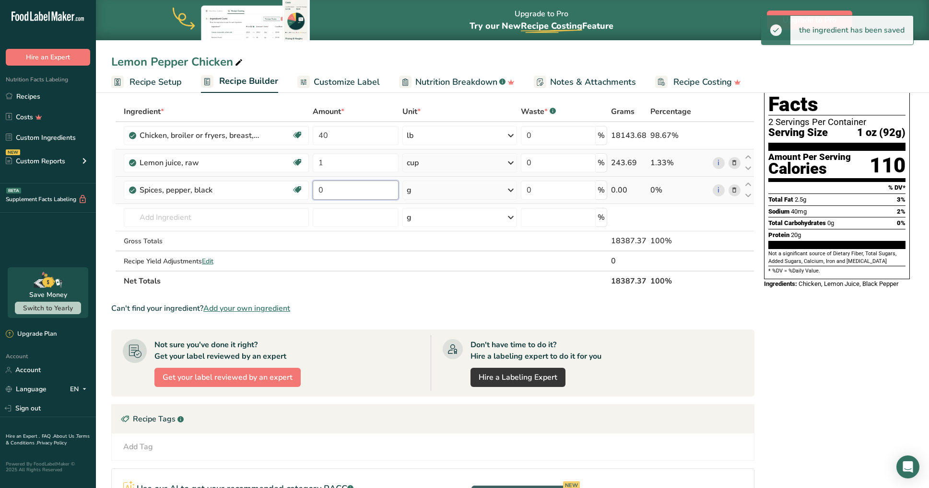
click at [329, 189] on input "0" at bounding box center [356, 190] width 86 height 19
type input "1"
click at [466, 190] on div "Ingredient * Amount * Unit * Waste * .a-a{fill:#347362;}.b-a{fill:#fff;} Grams …" at bounding box center [432, 197] width 643 height 190
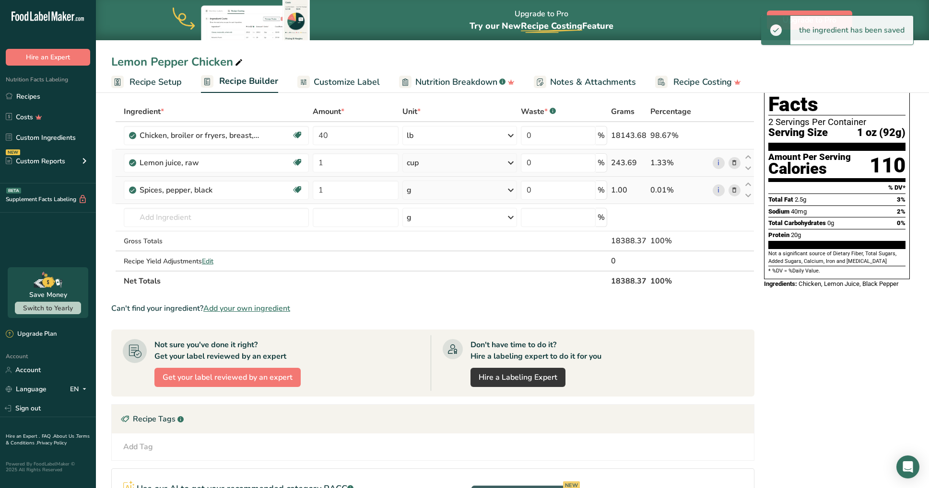
click at [451, 189] on div "g" at bounding box center [459, 190] width 115 height 19
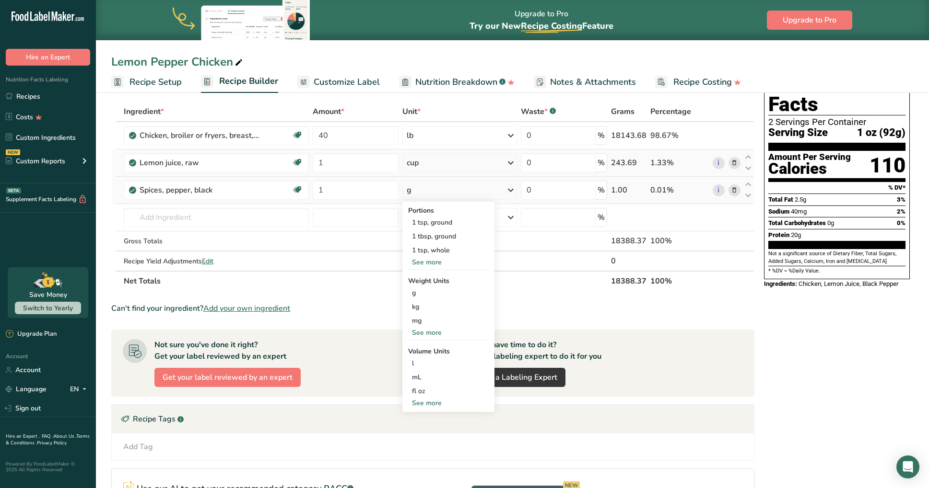
click at [431, 405] on div "See more" at bounding box center [448, 403] width 81 height 10
select select "22"
click at [423, 434] on div "cup" at bounding box center [448, 433] width 73 height 10
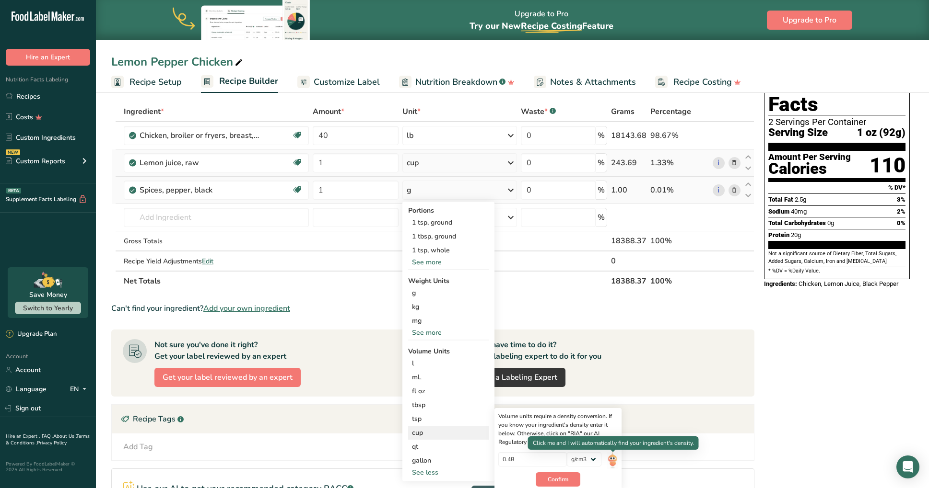
click at [612, 461] on img at bounding box center [612, 461] width 11 height 17
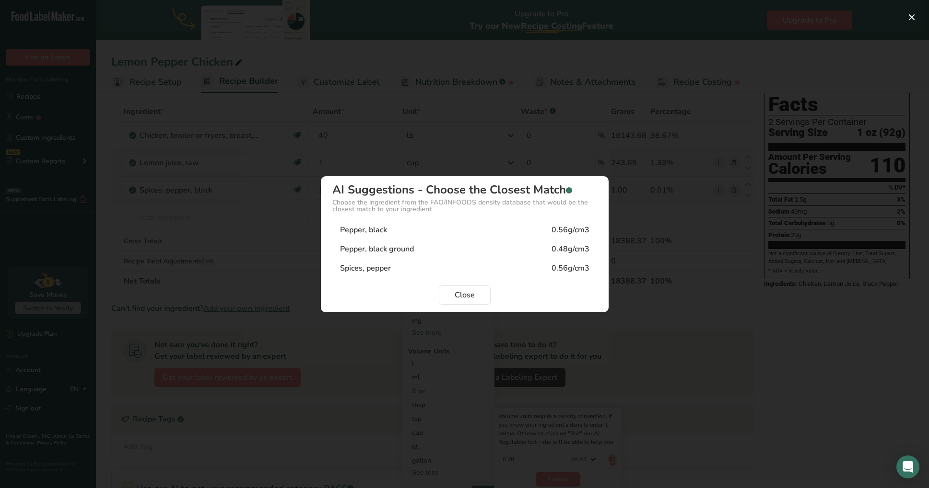
click at [399, 246] on div "Pepper, black ground" at bounding box center [377, 250] width 74 height 12
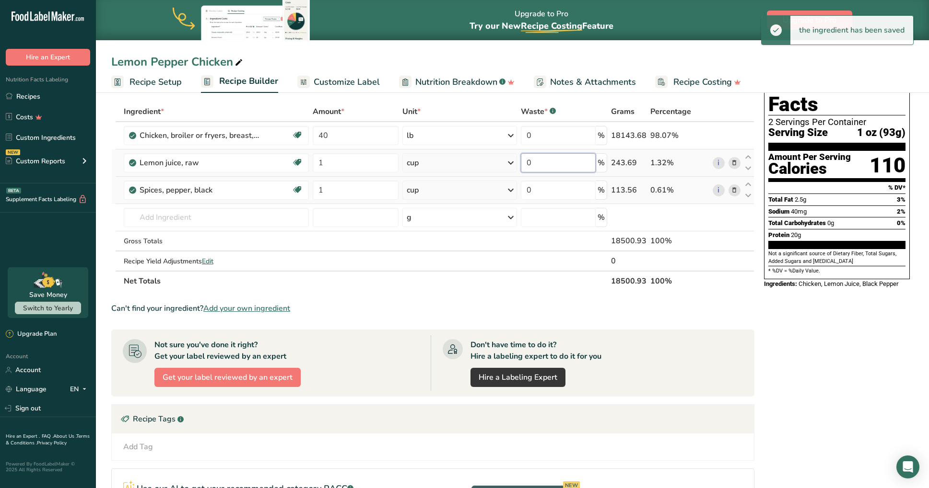
click at [541, 162] on input "0" at bounding box center [558, 162] width 75 height 19
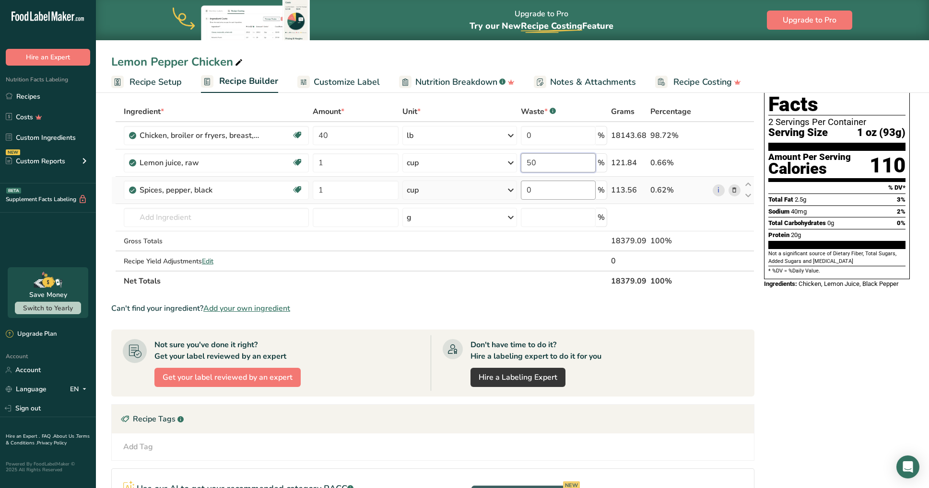
type input "50"
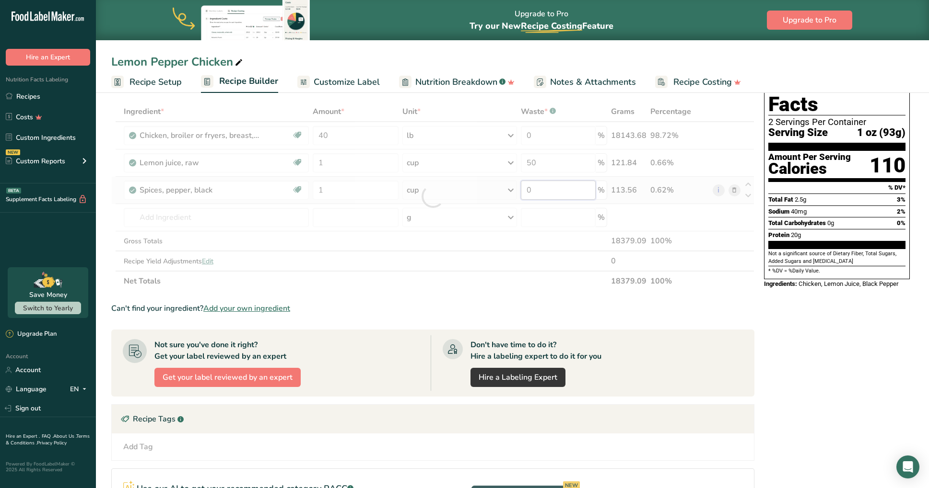
click at [551, 195] on div "Ingredient * Amount * Unit * Waste * .a-a{fill:#347362;}.b-a{fill:#fff;} Grams …" at bounding box center [432, 197] width 643 height 190
click at [551, 195] on div at bounding box center [432, 197] width 643 height 190
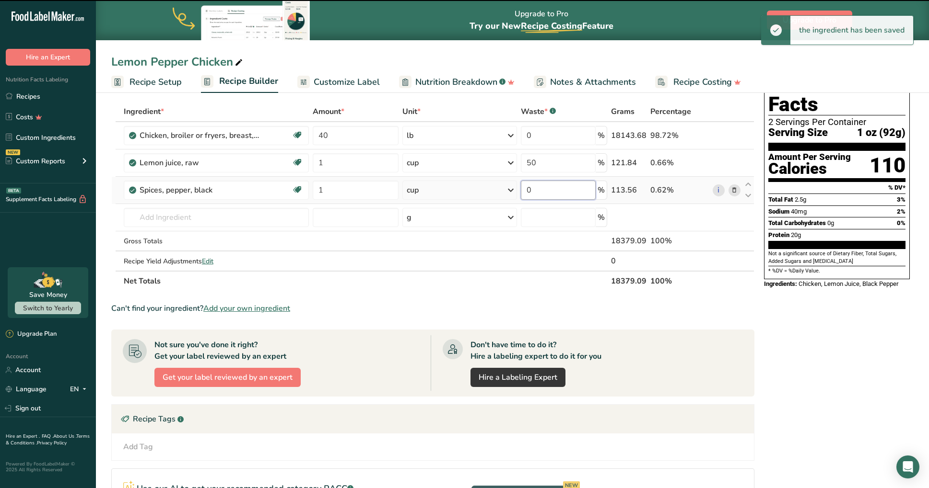
click at [550, 190] on input "0" at bounding box center [558, 190] width 75 height 19
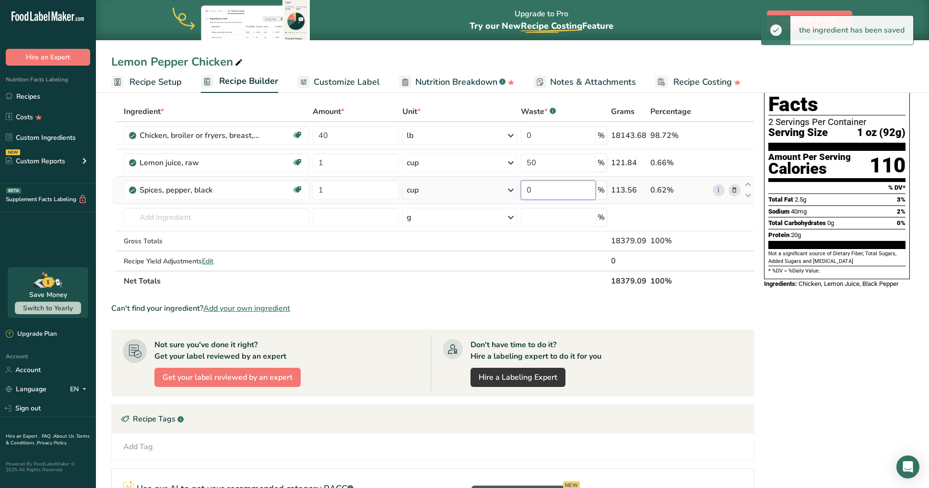
click at [550, 191] on input "0" at bounding box center [558, 190] width 75 height 19
type input "50"
click at [837, 338] on div "Nutrition Facts 2 Servings Per Container Serving Size 1 oz (92g) Amount Per Ser…" at bounding box center [836, 334] width 153 height 542
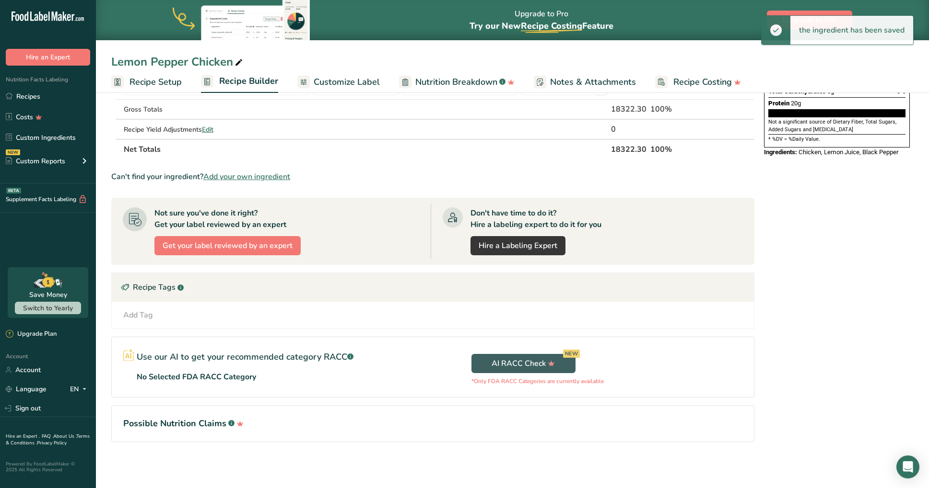
scroll to position [174, 0]
click at [195, 308] on div "Add Tag Standard Tags Custom Tags Source of Antioxidants [MEDICAL_DATA] Effect …" at bounding box center [433, 315] width 642 height 27
click at [143, 317] on div "Add Tag" at bounding box center [138, 316] width 30 height 12
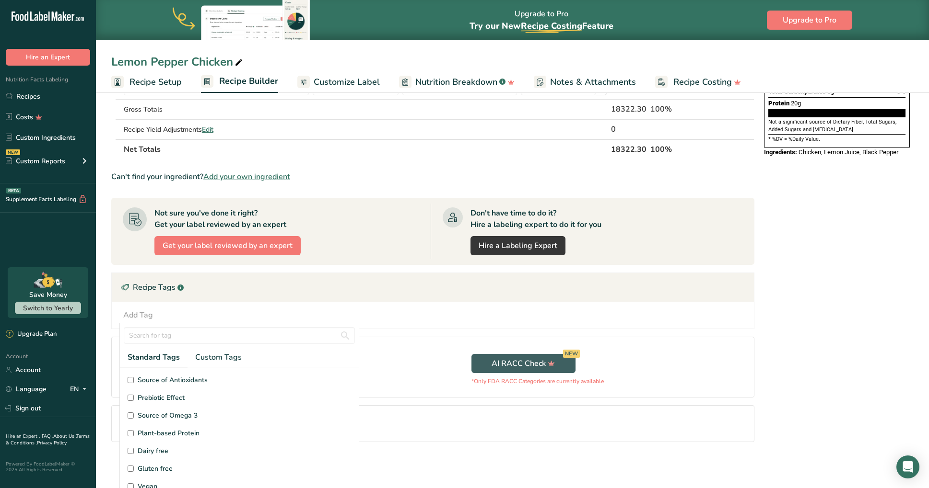
click at [144, 474] on span "Gluten free" at bounding box center [155, 469] width 35 height 10
click at [134, 472] on input "Gluten free" at bounding box center [131, 469] width 6 height 6
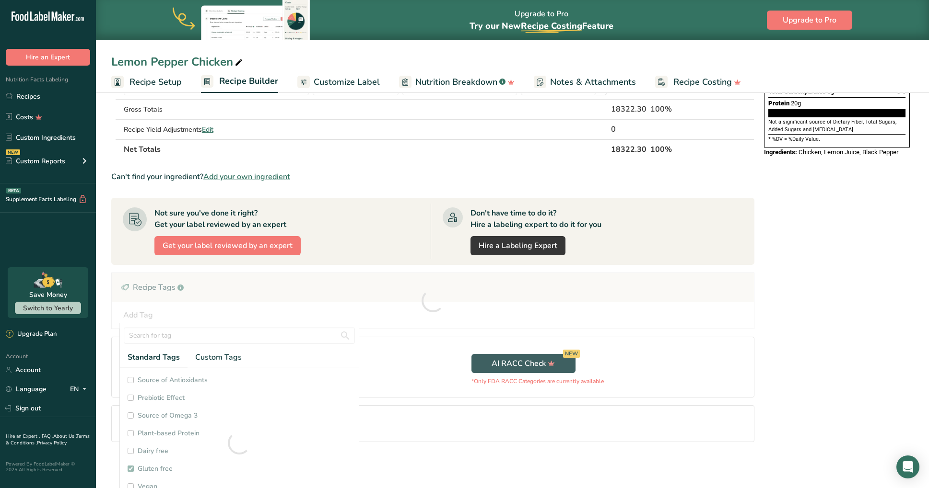
checkbox input "true"
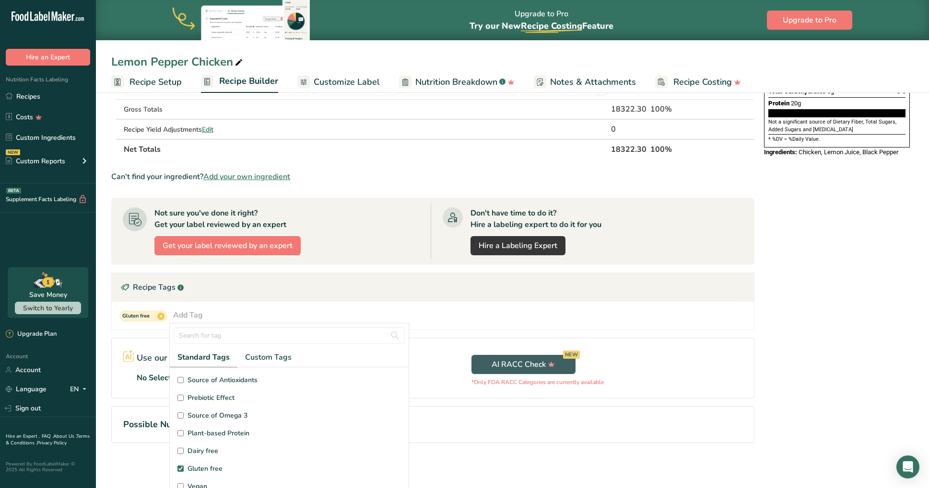
click at [807, 342] on div "Nutrition Facts 2 Servings Per Container Serving Size 1 oz (92g) Amount Per Ser…" at bounding box center [836, 202] width 153 height 543
click at [882, 349] on div "Nutrition Facts 2 Servings Per Container Serving Size 1 oz (92g) Amount Per Ser…" at bounding box center [836, 202] width 153 height 543
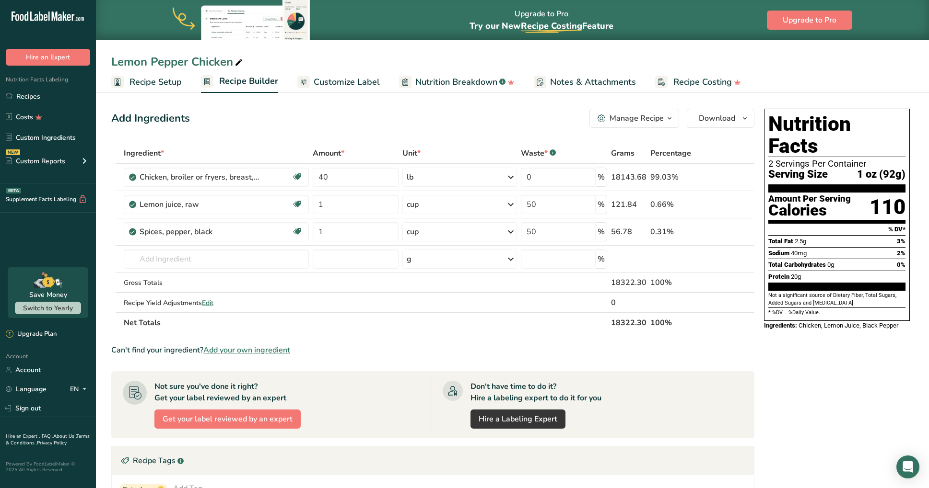
scroll to position [0, 0]
click at [715, 122] on span "Download" at bounding box center [716, 119] width 36 height 12
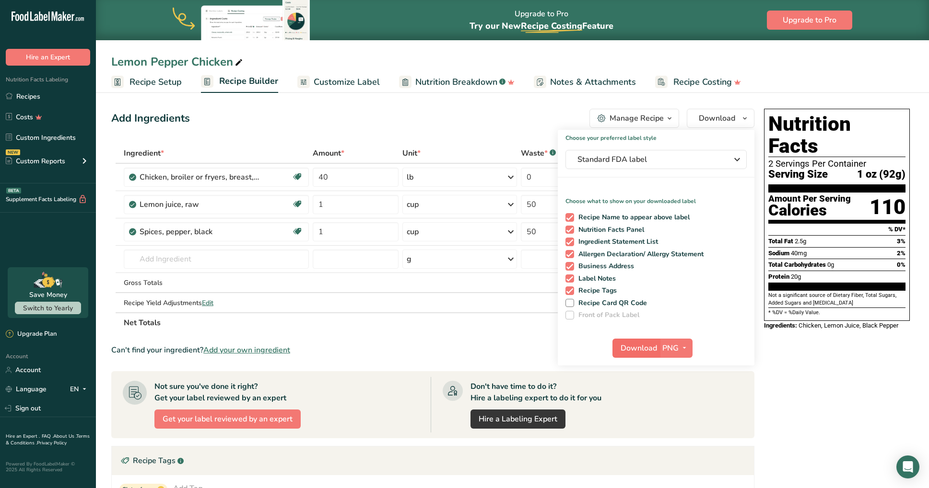
click at [624, 350] on span "Download" at bounding box center [638, 349] width 36 height 12
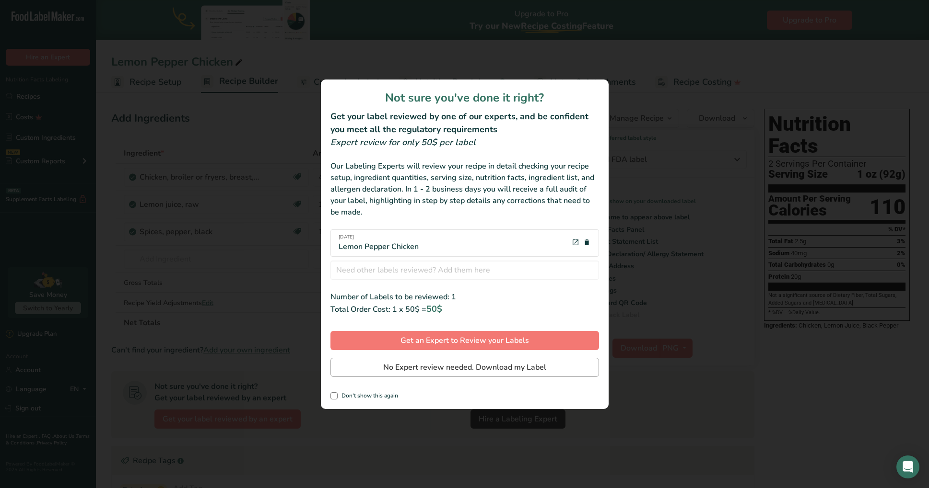
click at [418, 365] on span "No Expert review needed. Download my Label" at bounding box center [464, 368] width 163 height 12
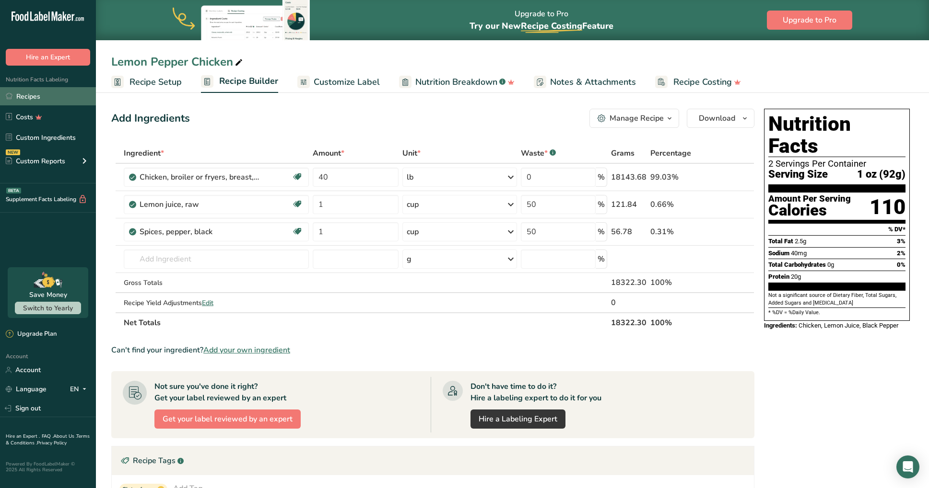
click at [29, 98] on link "Recipes" at bounding box center [48, 96] width 96 height 18
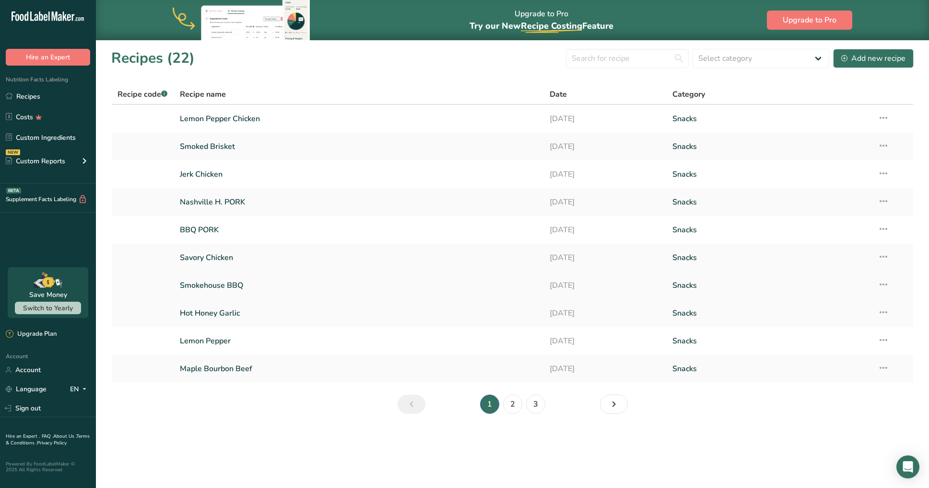
scroll to position [0, 0]
click at [513, 406] on link "2" at bounding box center [512, 404] width 19 height 19
click at [210, 119] on link "[PERSON_NAME]" at bounding box center [359, 119] width 358 height 20
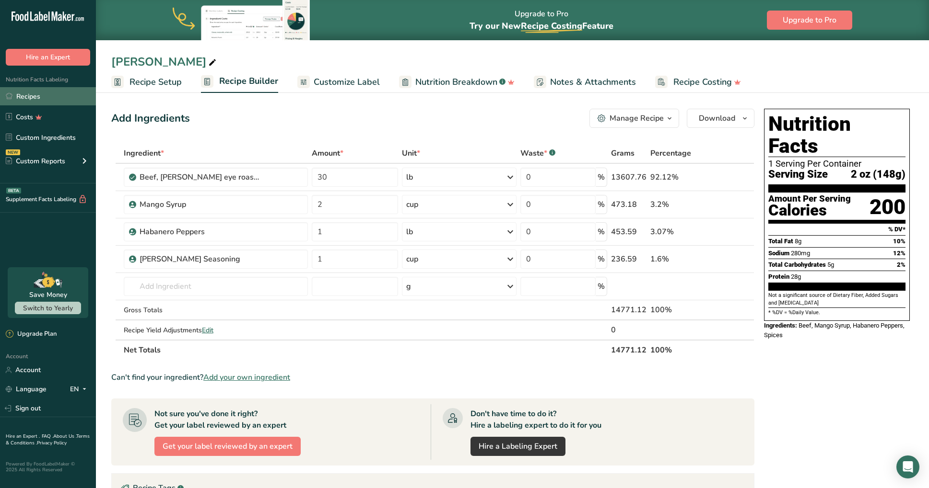
click at [28, 101] on link "Recipes" at bounding box center [48, 96] width 96 height 18
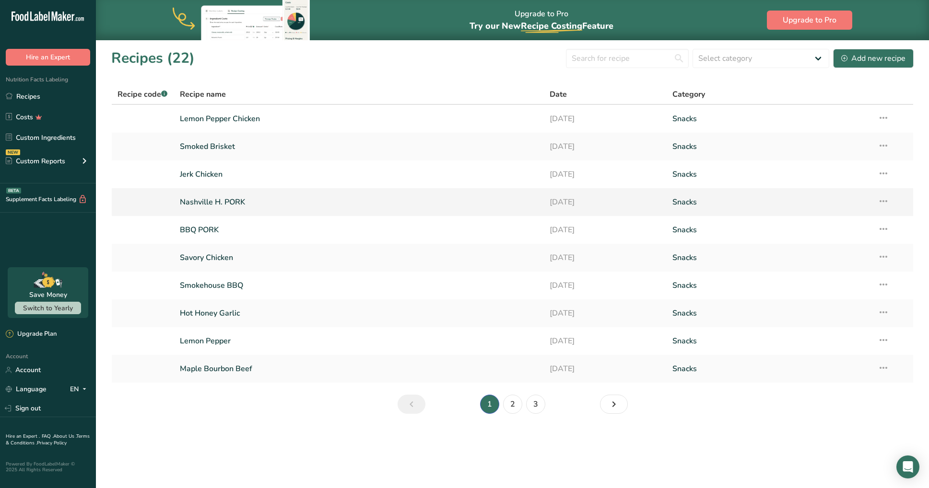
click at [189, 202] on link "Nashville H. PORK" at bounding box center [359, 202] width 358 height 20
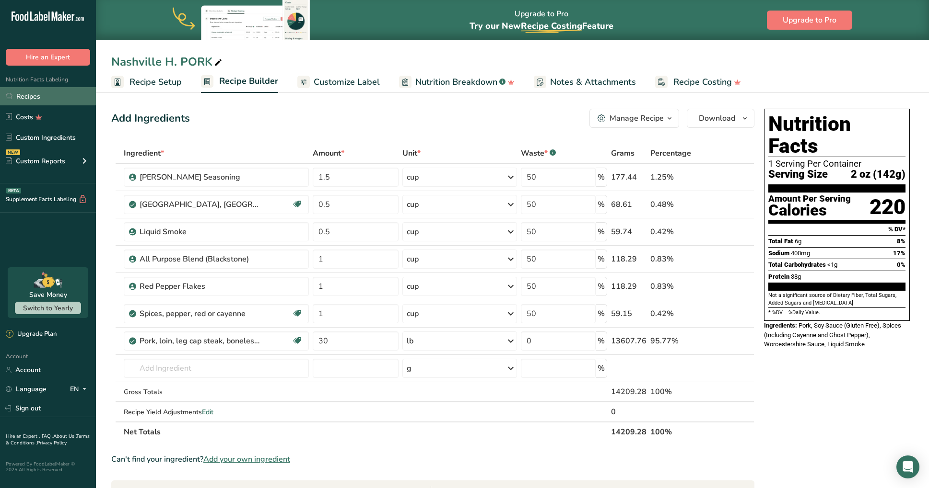
click at [43, 98] on link "Recipes" at bounding box center [48, 96] width 96 height 18
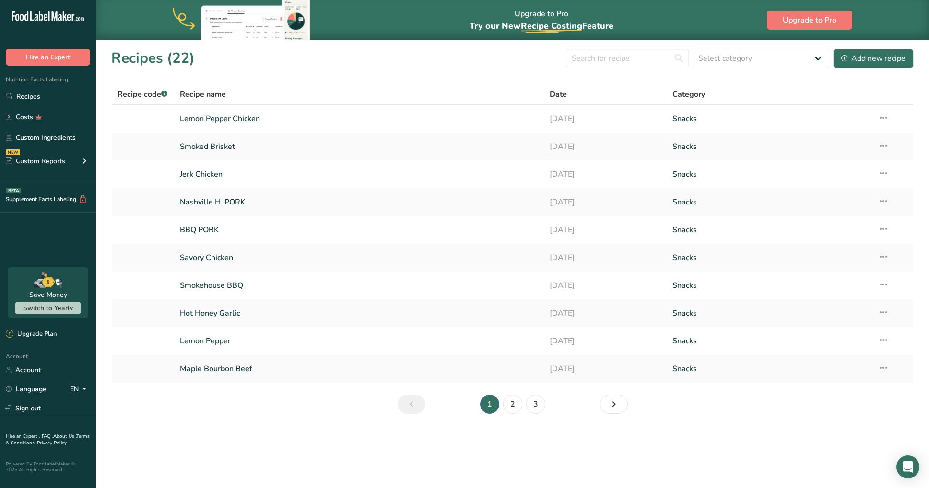
click at [517, 404] on link "2" at bounding box center [512, 404] width 19 height 19
click at [194, 314] on link "[PERSON_NAME]" at bounding box center [359, 313] width 358 height 20
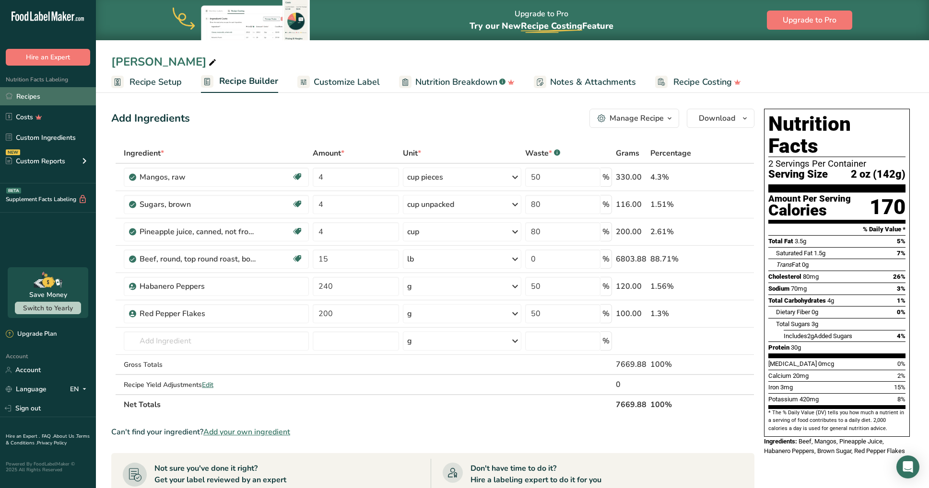
click at [18, 96] on link "Recipes" at bounding box center [48, 96] width 96 height 18
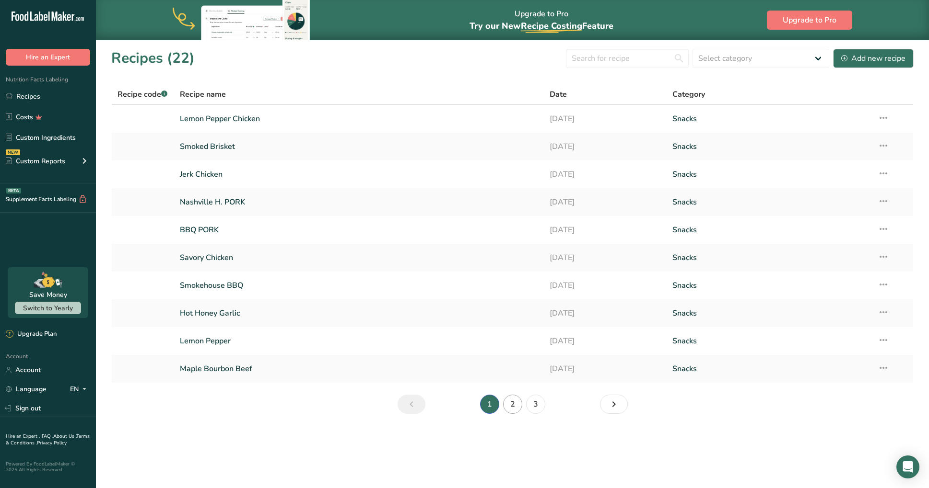
click at [512, 408] on link "2" at bounding box center [512, 404] width 19 height 19
click at [202, 119] on link "[PERSON_NAME]" at bounding box center [359, 119] width 358 height 20
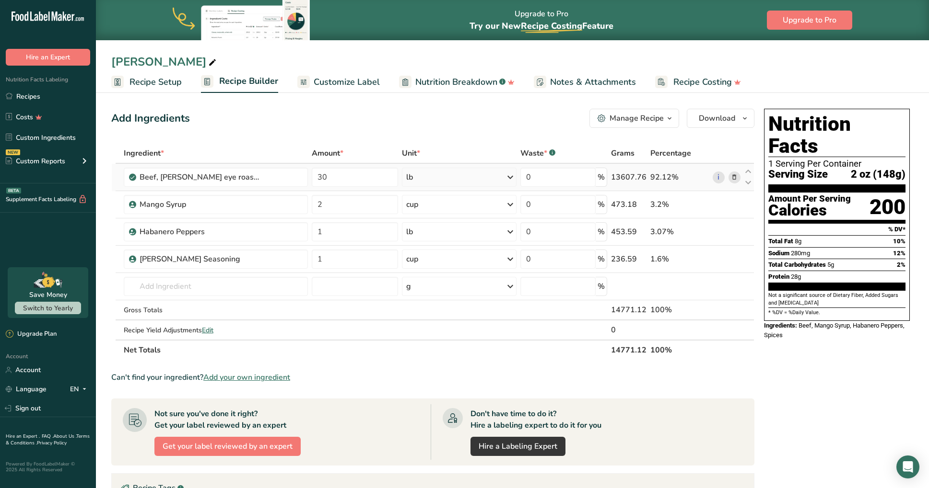
click at [731, 177] on icon at bounding box center [734, 178] width 7 height 10
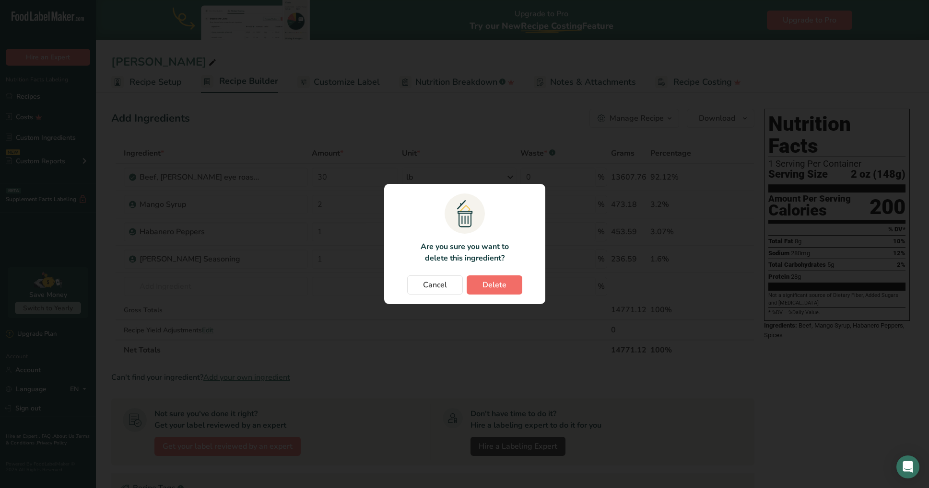
click at [496, 287] on span "Delete" at bounding box center [494, 285] width 24 height 12
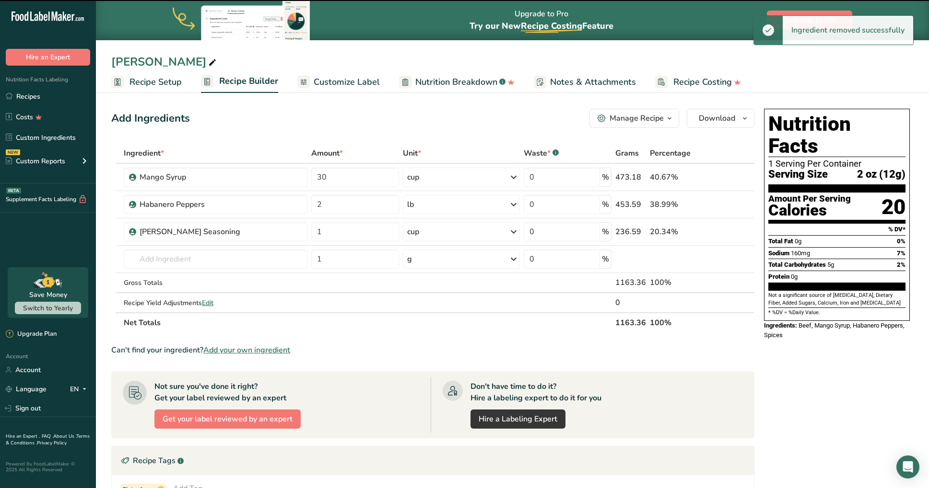
type input "2"
type input "1"
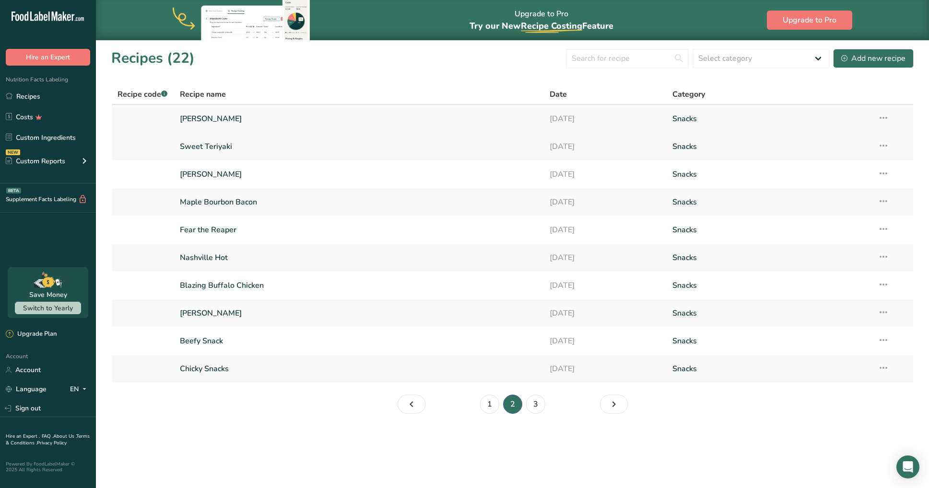
click at [218, 118] on link "[PERSON_NAME]" at bounding box center [359, 119] width 358 height 20
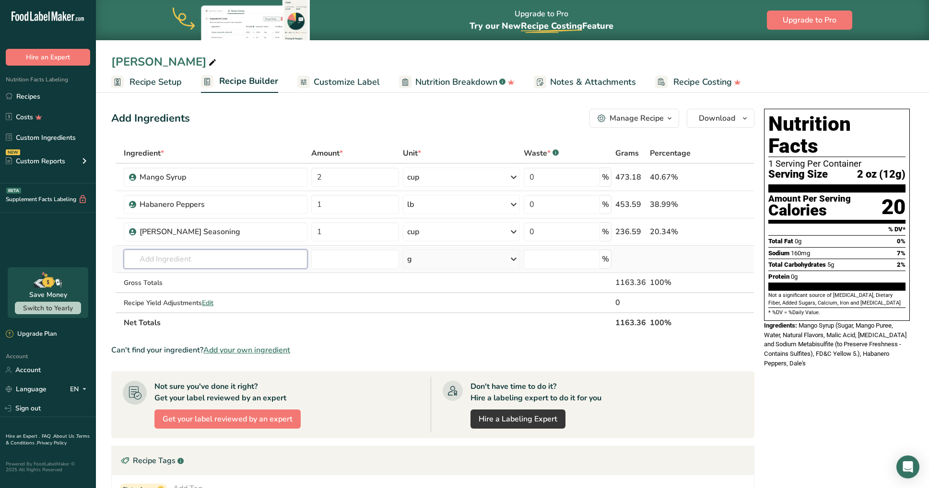
click at [237, 257] on input "text" at bounding box center [216, 259] width 184 height 19
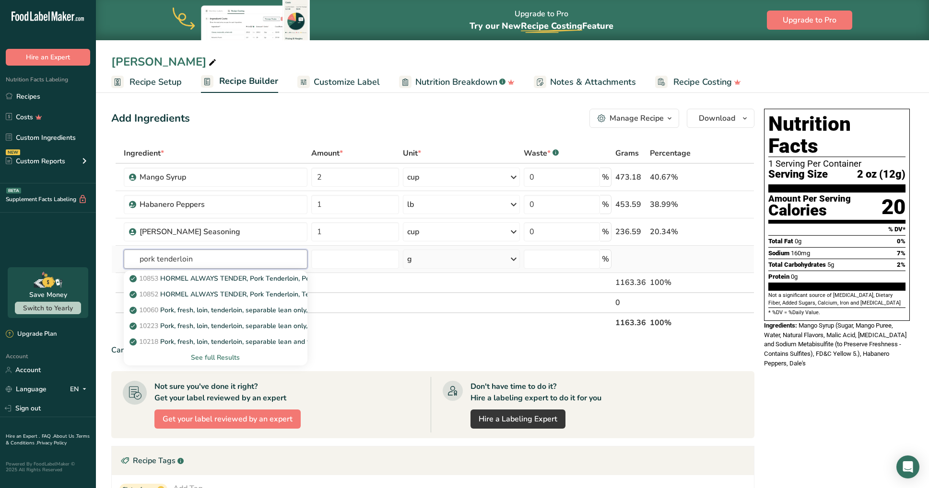
type input "pork tenderloin"
click at [199, 356] on div "See full Results" at bounding box center [215, 358] width 168 height 10
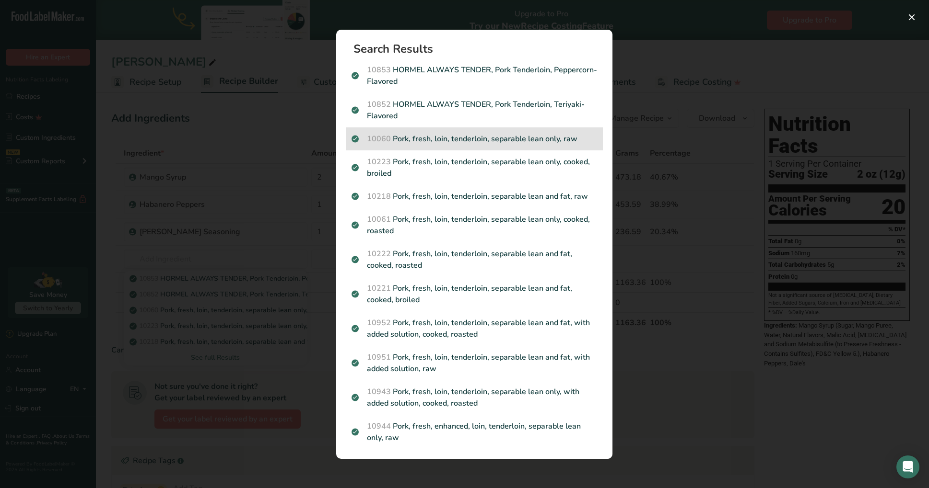
click at [498, 138] on p "10060 Pork, fresh, loin, tenderloin, separable lean only, raw" at bounding box center [473, 139] width 245 height 12
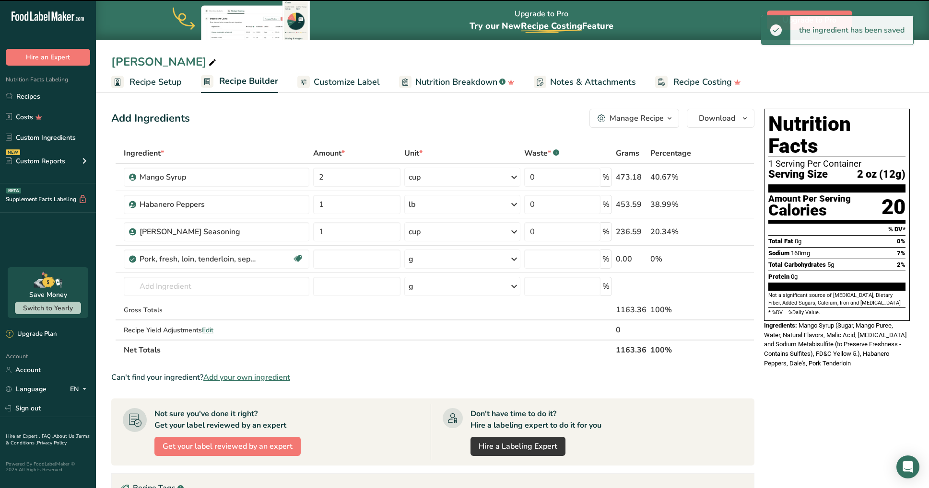
type input "0"
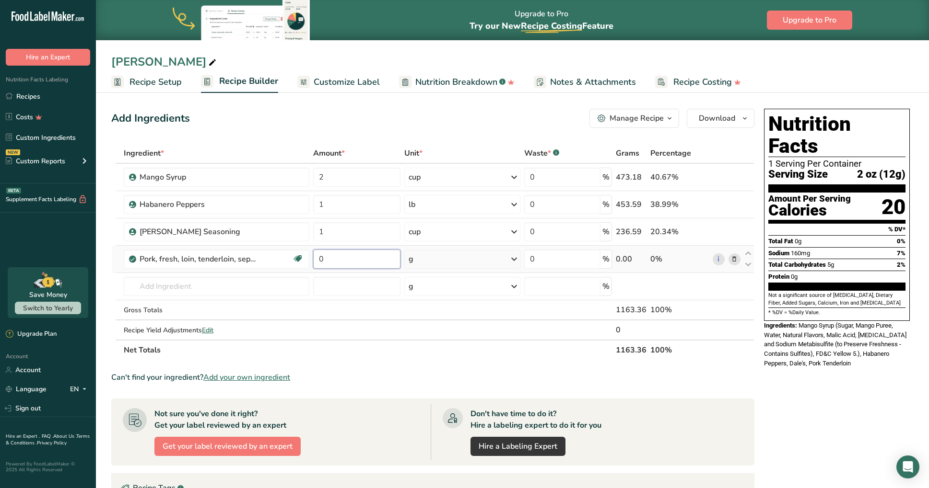
click at [349, 254] on input "0" at bounding box center [356, 259] width 87 height 19
type input "30"
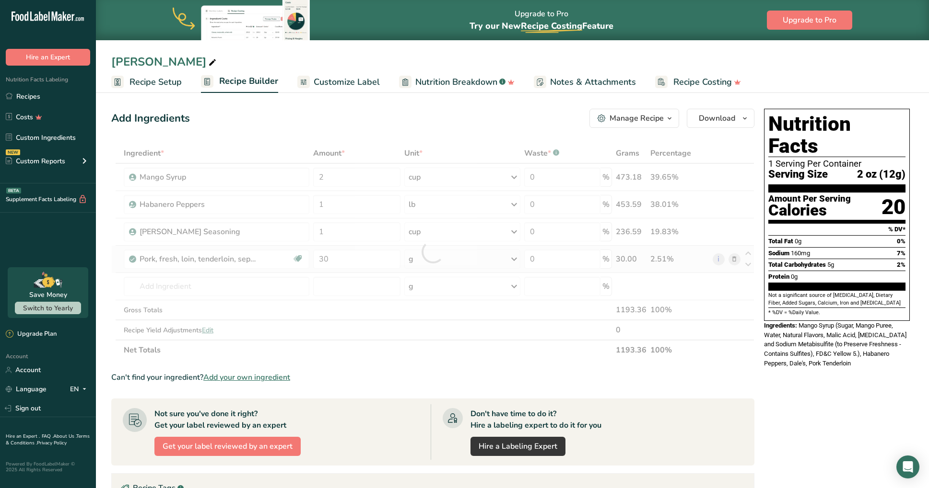
click at [476, 265] on div "Ingredient * Amount * Unit * Waste * .a-a{fill:#347362;}.b-a{fill:#fff;} Grams …" at bounding box center [432, 251] width 643 height 217
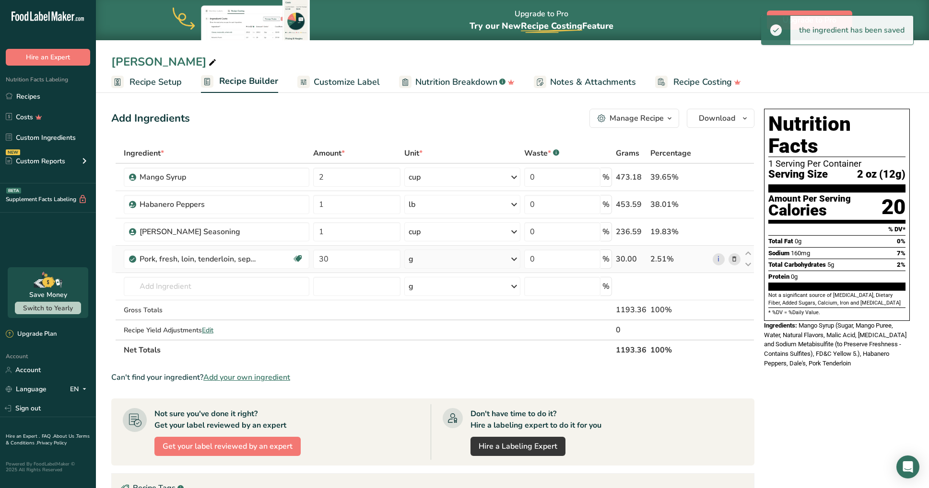
click at [475, 264] on div "g" at bounding box center [462, 259] width 116 height 19
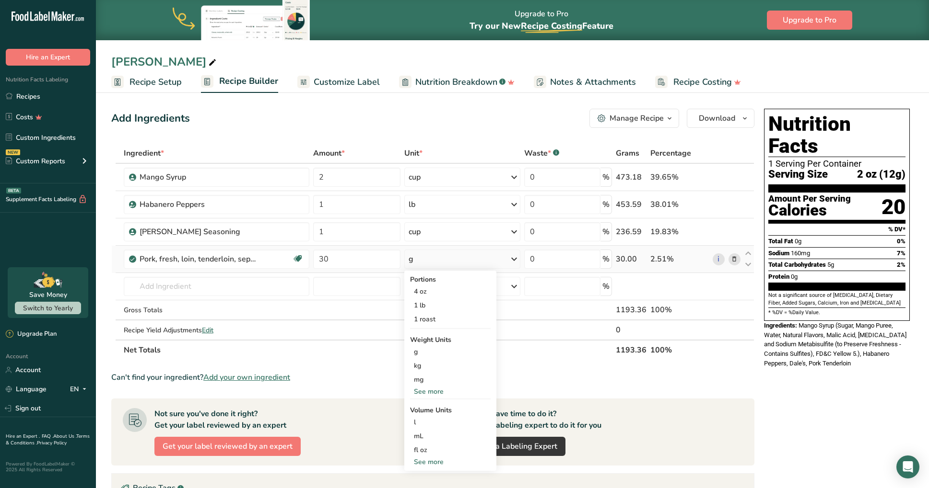
click at [439, 394] on div "See more" at bounding box center [450, 392] width 81 height 10
click at [426, 413] on div "lb" at bounding box center [450, 408] width 81 height 14
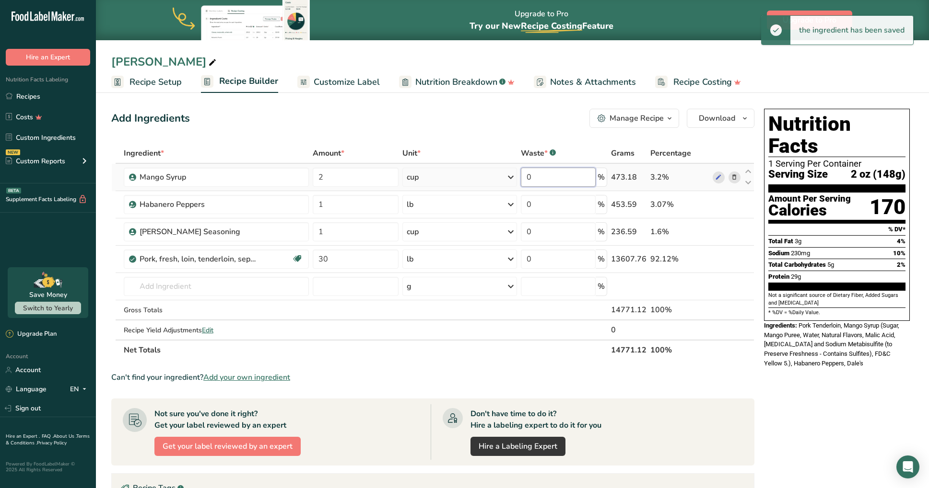
click at [547, 178] on input "0" at bounding box center [558, 177] width 75 height 19
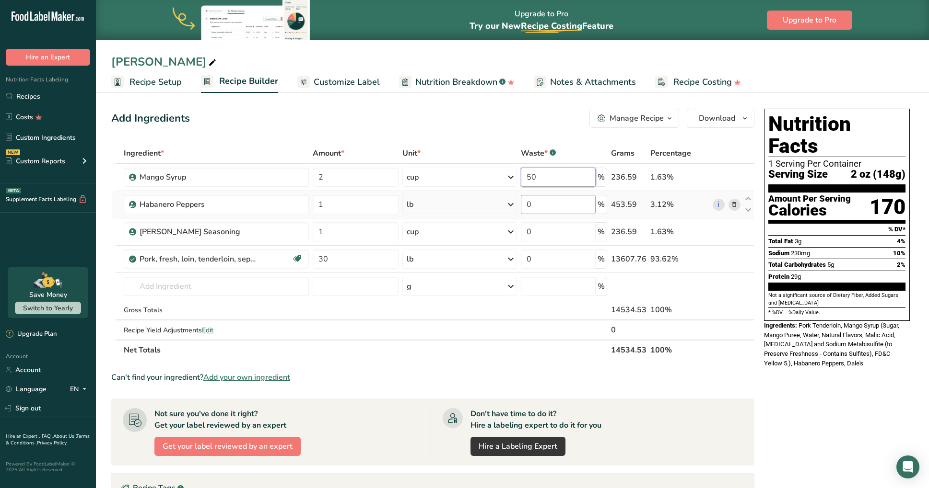
type input "50"
click at [546, 203] on div "Ingredient * Amount * Unit * Waste * .a-a{fill:#347362;}.b-a{fill:#fff;} Grams …" at bounding box center [432, 251] width 643 height 217
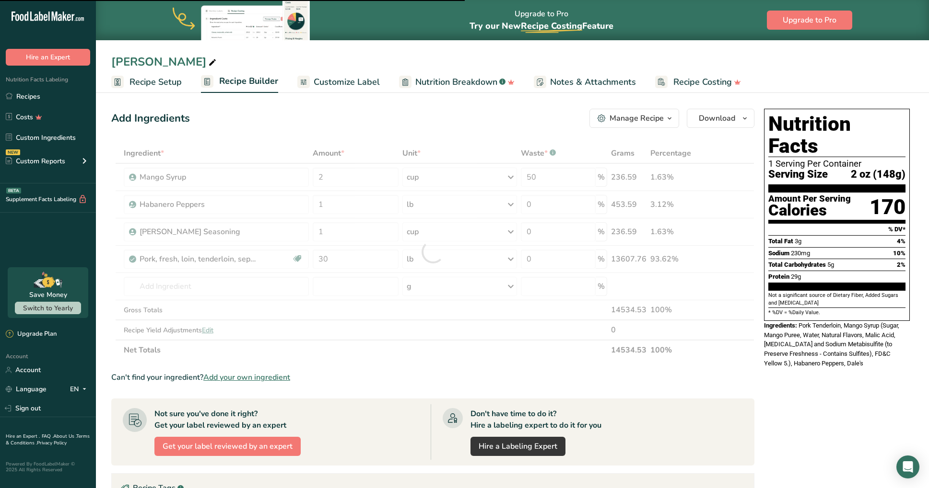
click at [546, 203] on div at bounding box center [432, 251] width 643 height 217
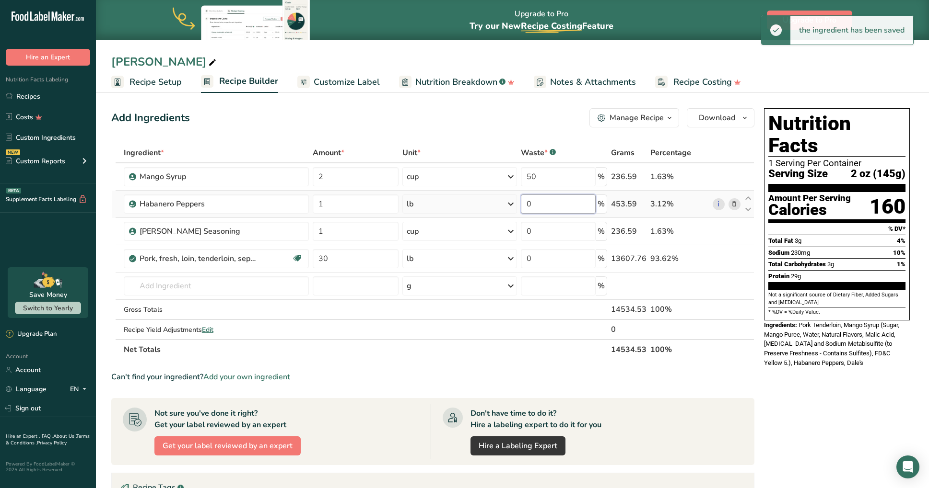
click at [542, 205] on input "0" at bounding box center [558, 204] width 75 height 19
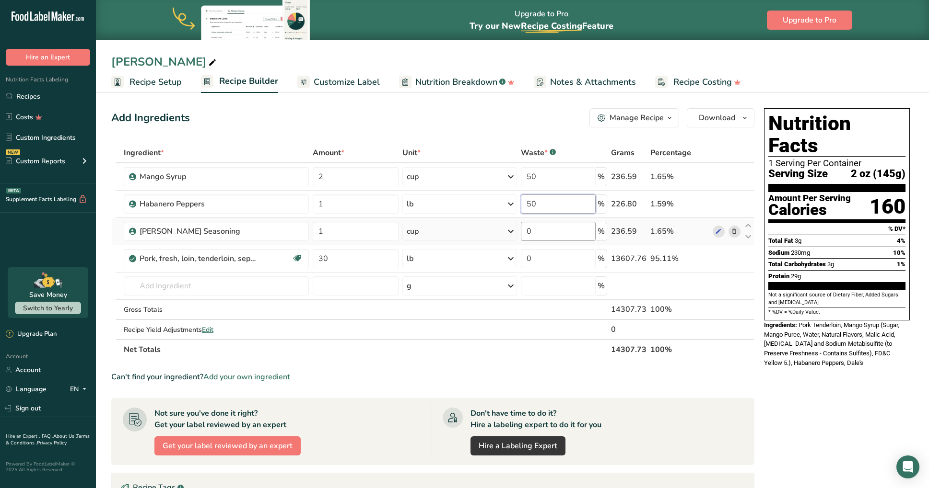
type input "50"
click at [546, 230] on div "Ingredient * Amount * Unit * Waste * .a-a{fill:#347362;}.b-a{fill:#fff;} Grams …" at bounding box center [432, 251] width 643 height 217
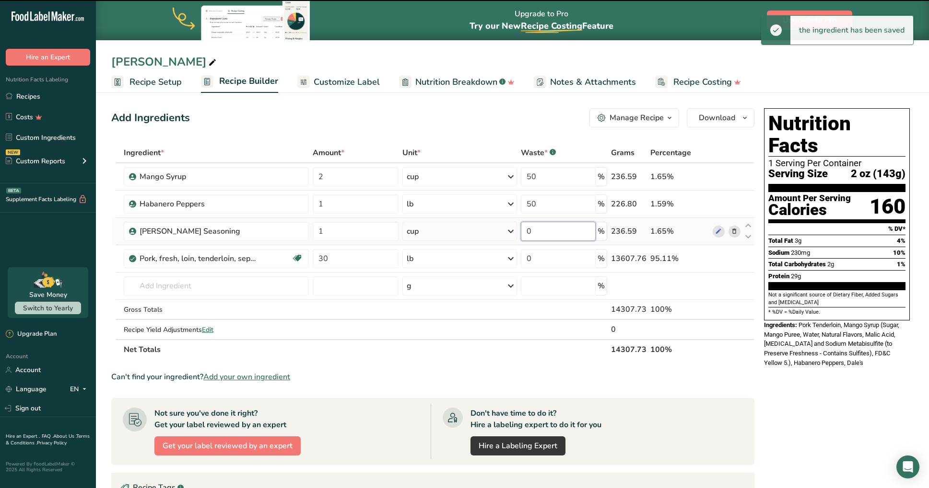
click at [545, 232] on input "0" at bounding box center [558, 231] width 75 height 19
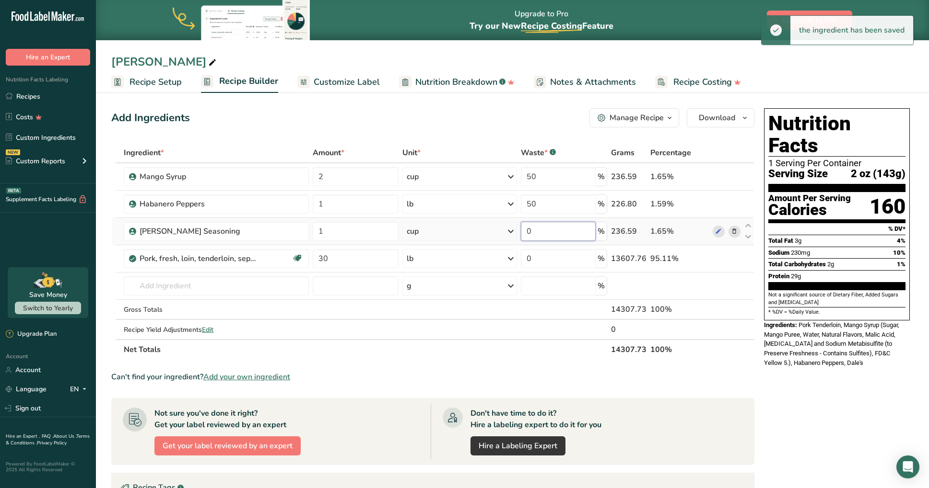
click at [545, 232] on input "0" at bounding box center [558, 231] width 75 height 19
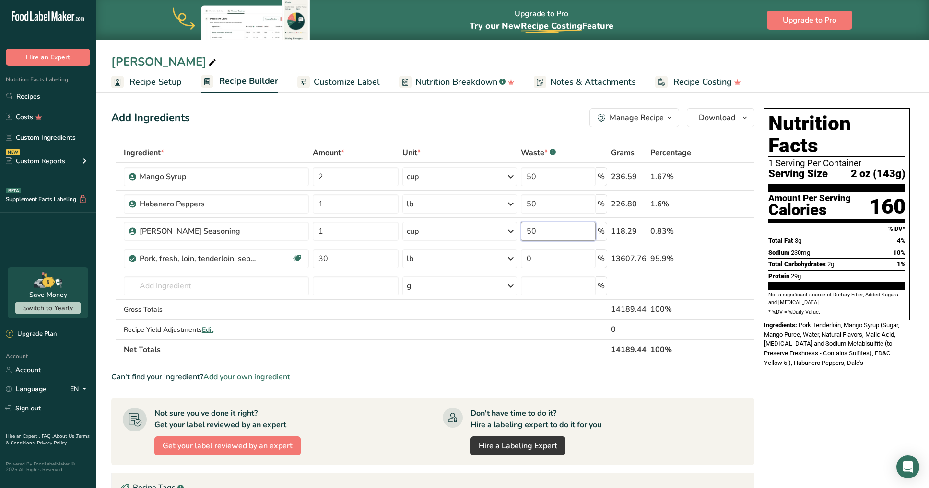
type input "50"
click at [727, 378] on div "Can't find your ingredient? Add your own ingredient" at bounding box center [432, 377] width 643 height 12
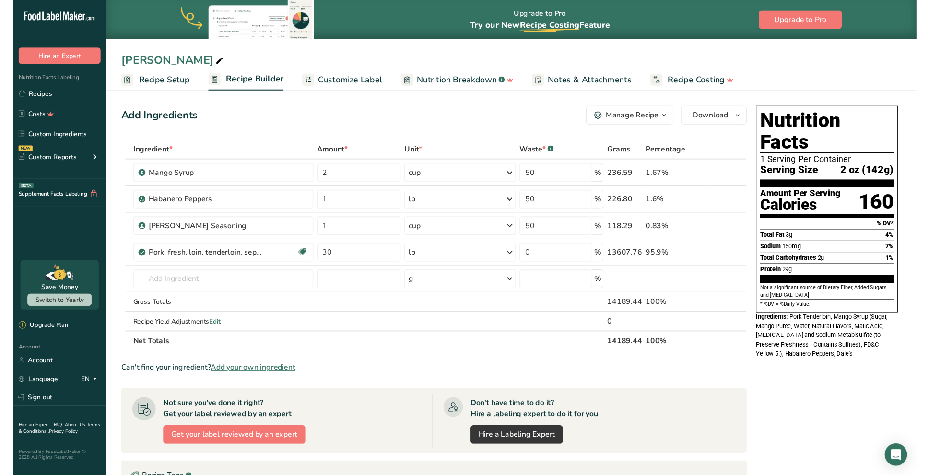
scroll to position [0, 0]
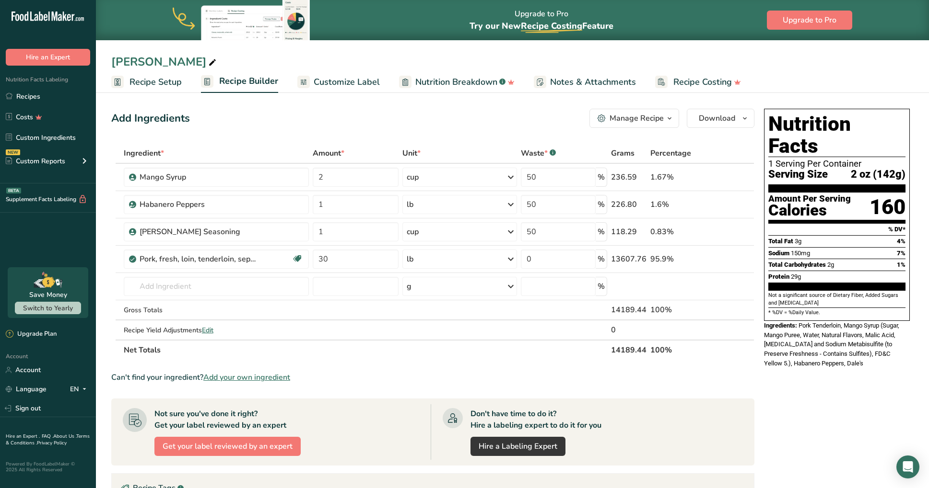
click at [351, 79] on span "Customize Label" at bounding box center [346, 82] width 66 height 13
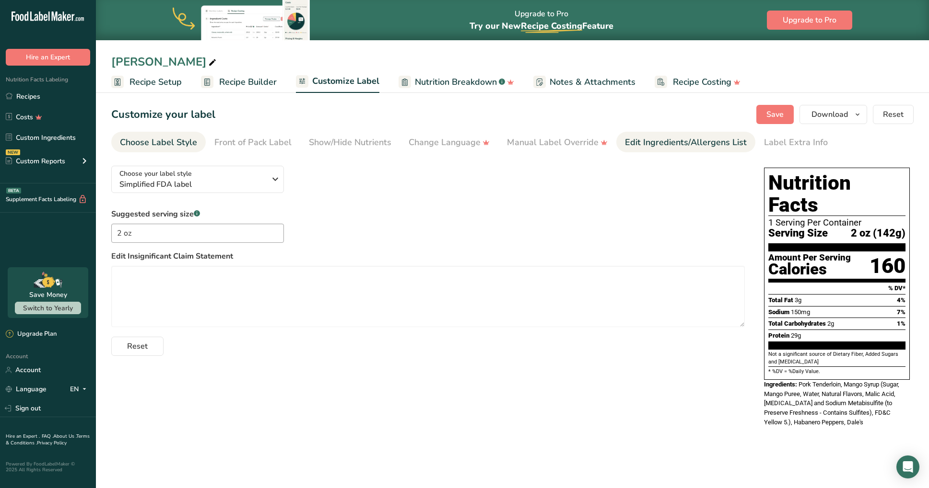
click at [656, 144] on div "Edit Ingredients/Allergens List" at bounding box center [686, 142] width 122 height 13
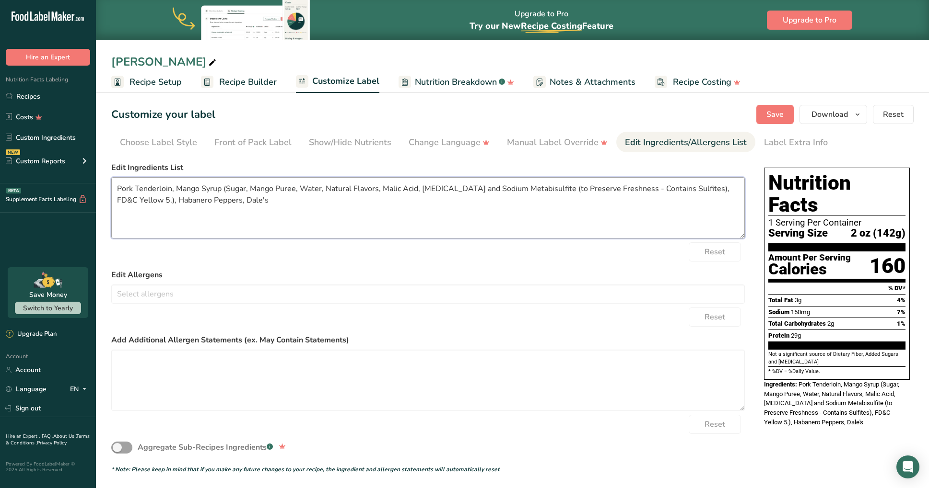
click at [325, 200] on textarea "Pork Tenderloin, Mango Syrup (Sugar, Mango Puree, Water, Natural Flavors, Malic…" at bounding box center [427, 207] width 633 height 61
click at [307, 200] on textarea "Pork Tenderloin, Mango Syrup (Sugar, Mango Puree, Water, Natural Flavors, Malic…" at bounding box center [427, 207] width 633 height 61
drag, startPoint x: 173, startPoint y: 189, endPoint x: 195, endPoint y: 191, distance: 22.7
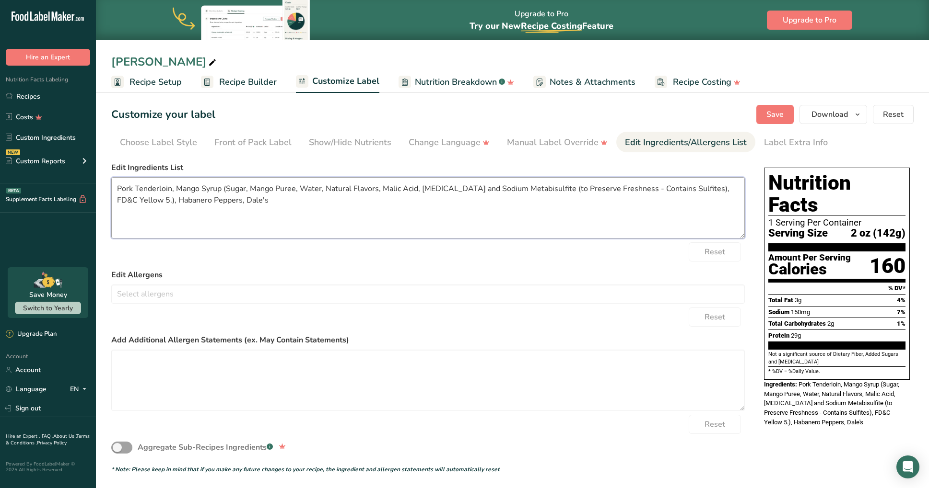
click at [173, 189] on textarea "Pork Tenderloin, Mango Syrup (Sugar, Mango Puree, Water, Natural Flavors, Malic…" at bounding box center [427, 207] width 633 height 61
drag, startPoint x: 128, startPoint y: 200, endPoint x: 183, endPoint y: 186, distance: 56.2
click at [183, 186] on textarea "Pork, Mango Syrup (Sugar, Mango Puree, Water, Natural Flavors, Malic Acid, [MED…" at bounding box center [427, 207] width 633 height 61
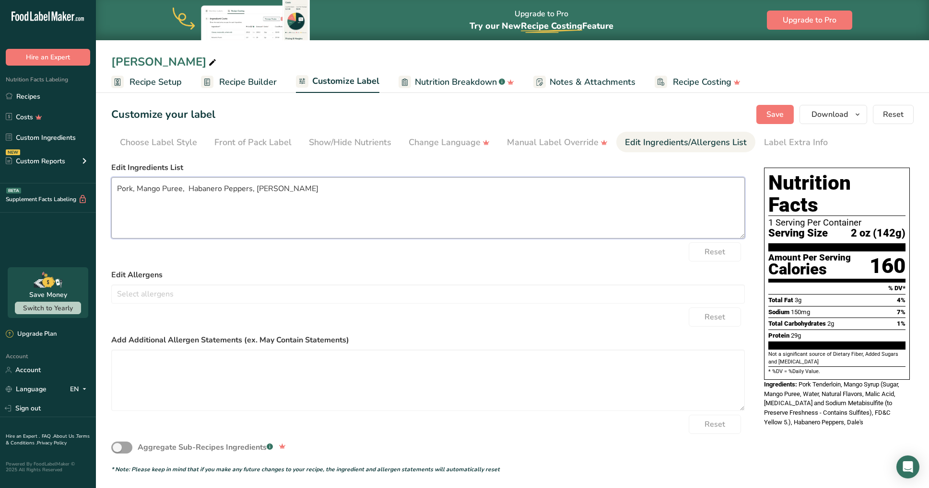
click at [296, 189] on textarea "Pork, Mango Puree, Habanero Peppers, [PERSON_NAME]" at bounding box center [427, 207] width 633 height 61
click at [297, 189] on textarea "Pork, Mango Puree, Habanero Peppers, [PERSON_NAME]" at bounding box center [427, 207] width 633 height 61
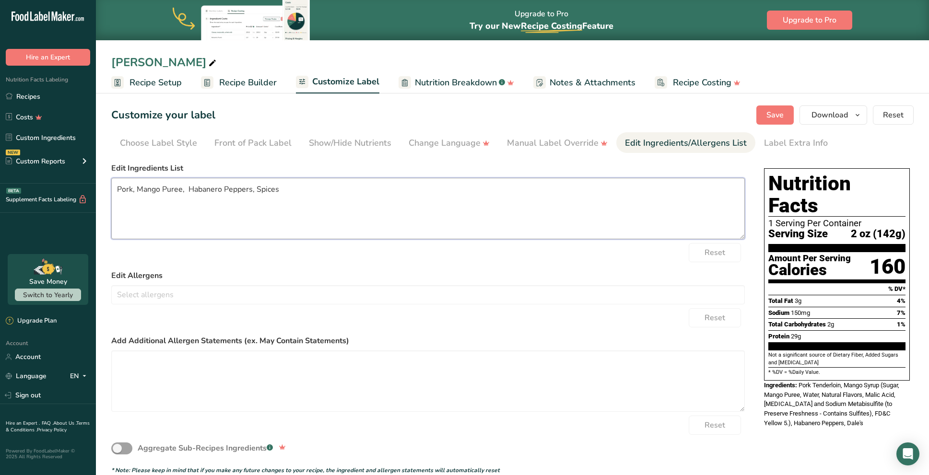
click at [189, 190] on textarea "Pork, Mango Puree, Habanero Peppers, Spices" at bounding box center [427, 208] width 633 height 61
type textarea "Pork, Mango Puree, Habanero Peppers, Spices"
click at [285, 165] on label "Edit Ingredients List" at bounding box center [427, 169] width 633 height 12
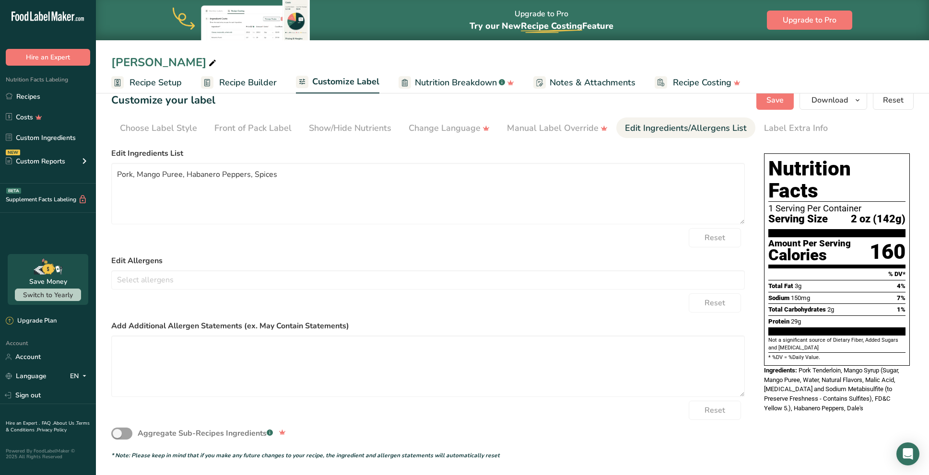
scroll to position [14, 0]
click at [787, 100] on button "Save" at bounding box center [774, 100] width 37 height 19
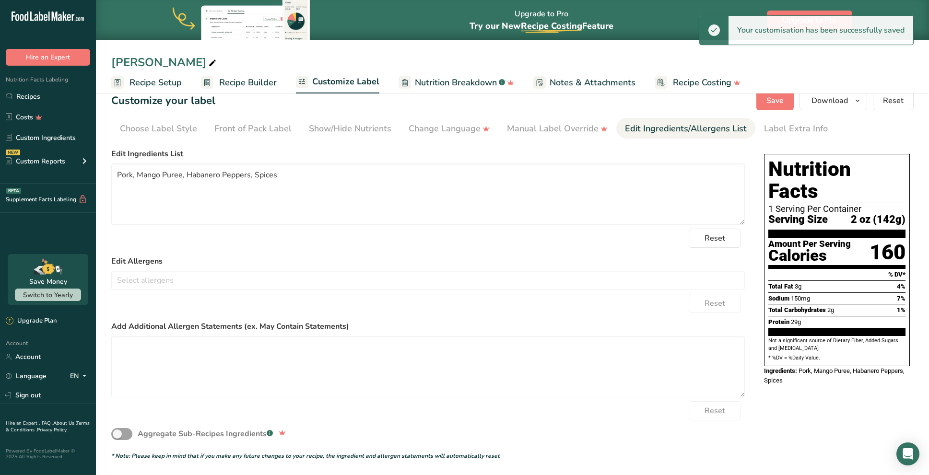
click at [167, 83] on span "Recipe Setup" at bounding box center [155, 82] width 52 height 13
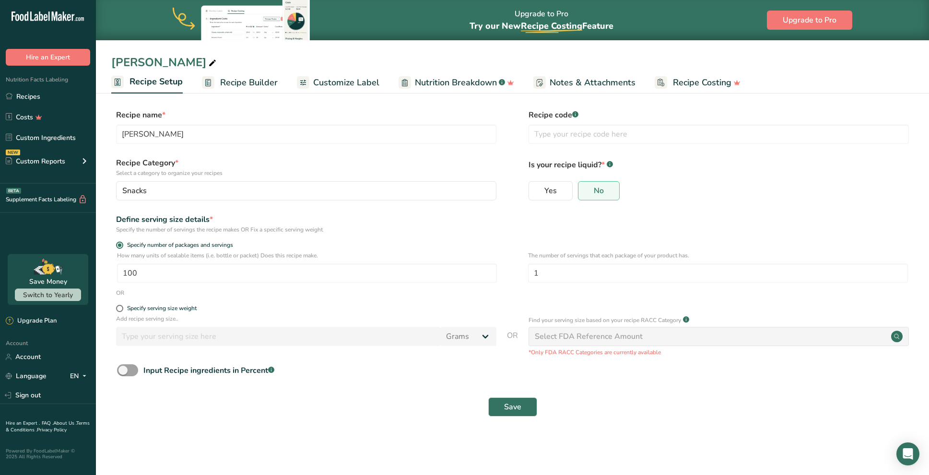
click at [241, 79] on span "Recipe Builder" at bounding box center [249, 82] width 58 height 13
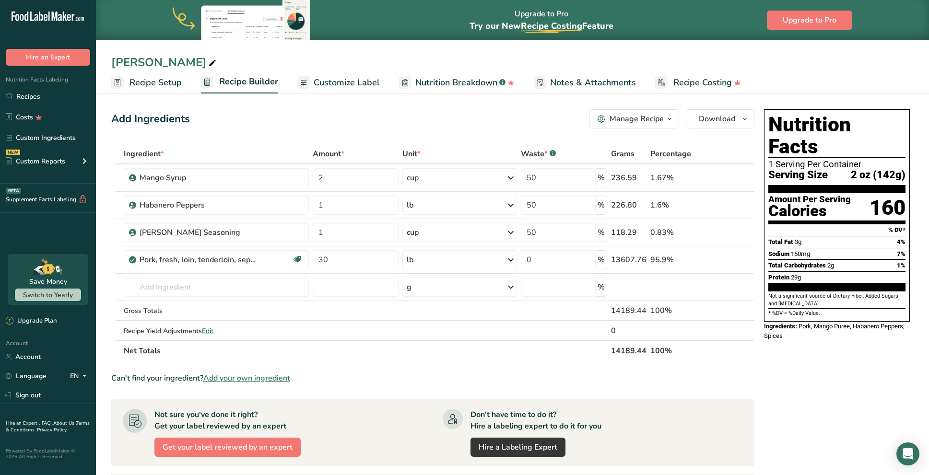
click at [694, 49] on div "Mango Habanero Recipe Setup Recipe Builder Customize Label Nutrition Breakdown …" at bounding box center [512, 46] width 833 height 93
click at [718, 121] on span "Download" at bounding box center [716, 119] width 36 height 12
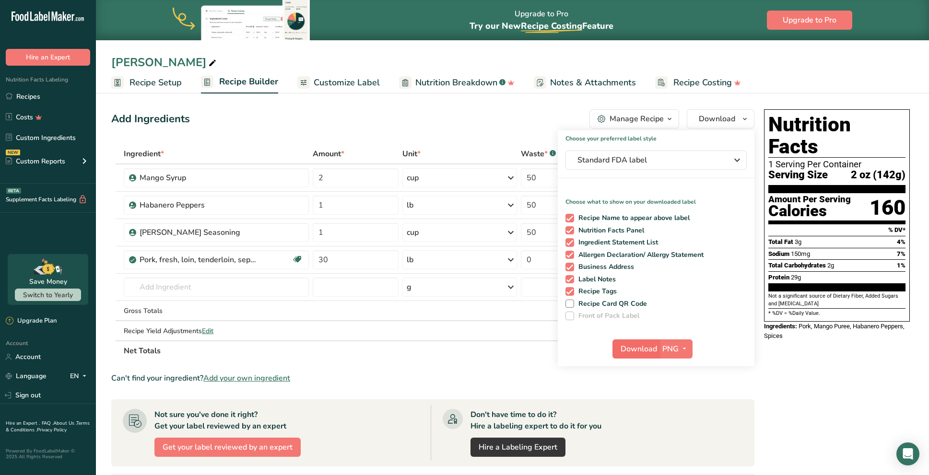
click at [650, 348] on span "Download" at bounding box center [638, 349] width 36 height 12
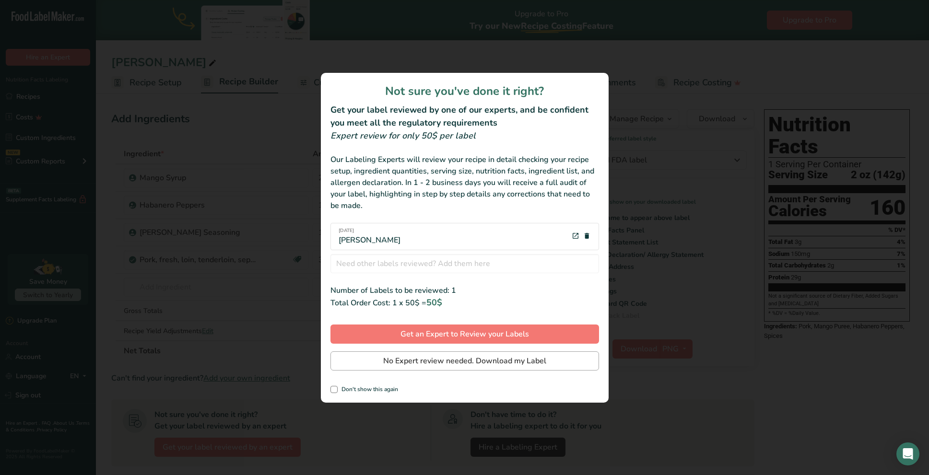
click at [447, 355] on span "No Expert review needed. Download my Label" at bounding box center [464, 361] width 163 height 12
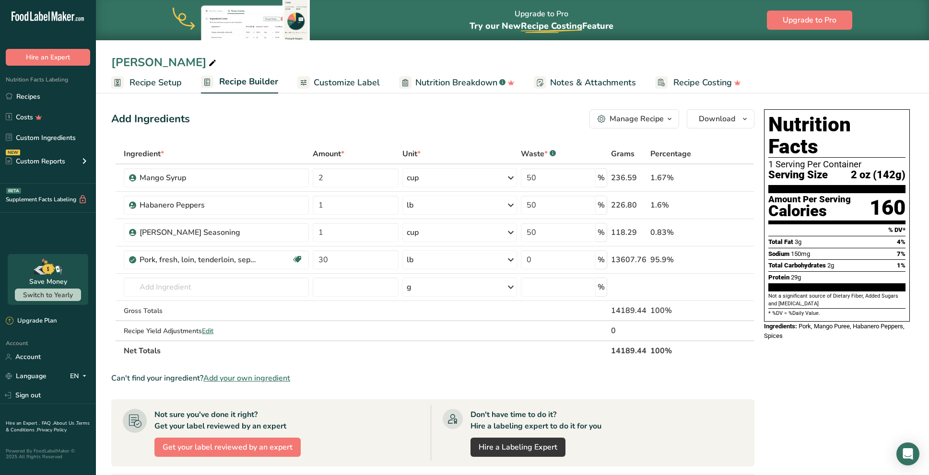
click at [202, 61] on div "[PERSON_NAME]" at bounding box center [164, 62] width 107 height 17
type input "[PERSON_NAME] - PORK"
click at [703, 117] on span "Download" at bounding box center [716, 119] width 36 height 12
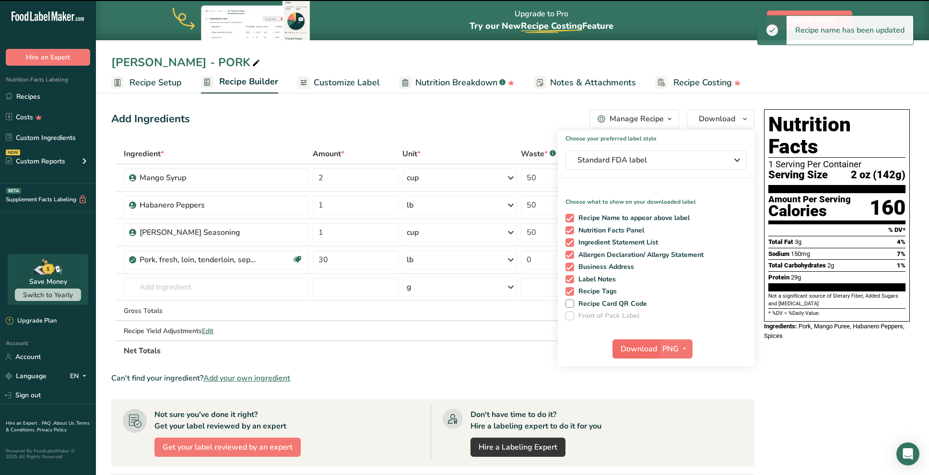
click at [635, 351] on span "Download" at bounding box center [638, 349] width 36 height 12
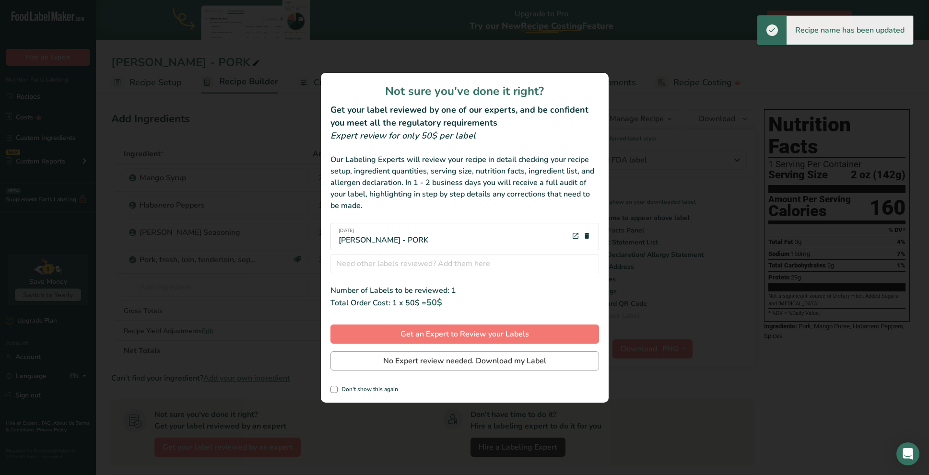
click at [468, 369] on button "No Expert review needed. Download my Label" at bounding box center [464, 360] width 268 height 19
